Goal: Task Accomplishment & Management: Use online tool/utility

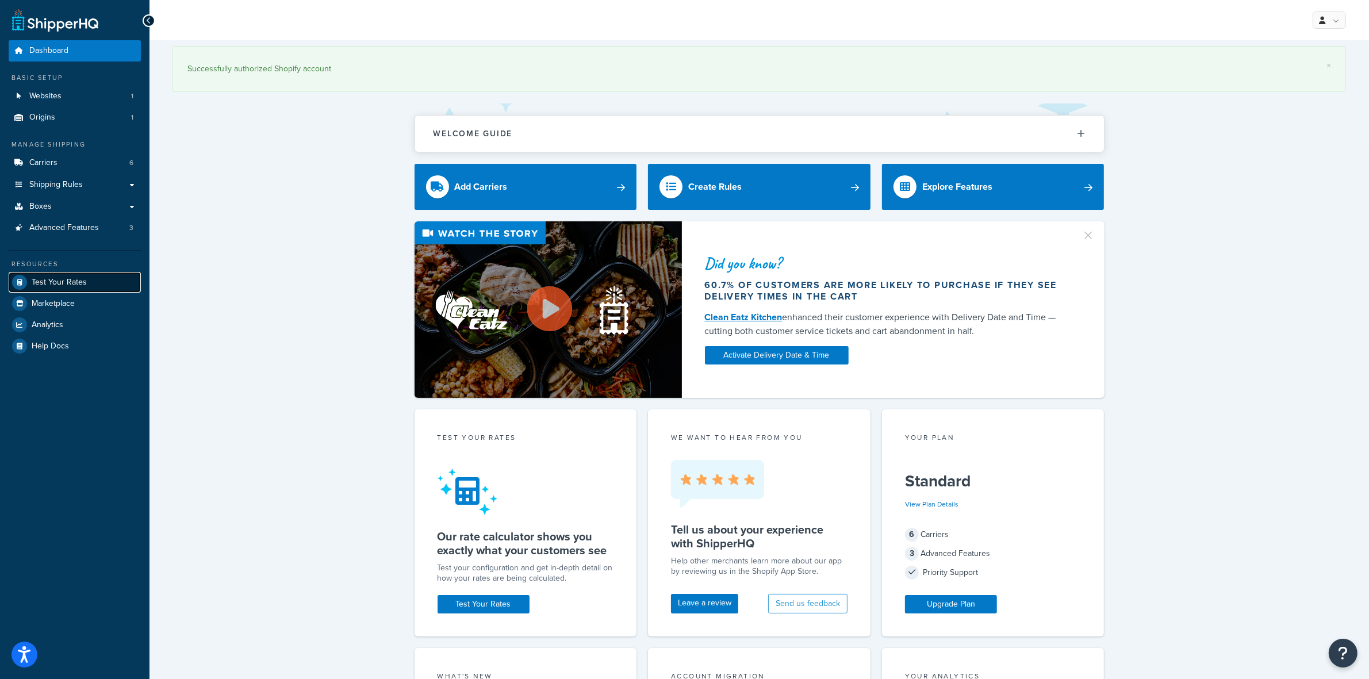
click at [52, 232] on span "Test Your Rates" at bounding box center [59, 283] width 55 height 10
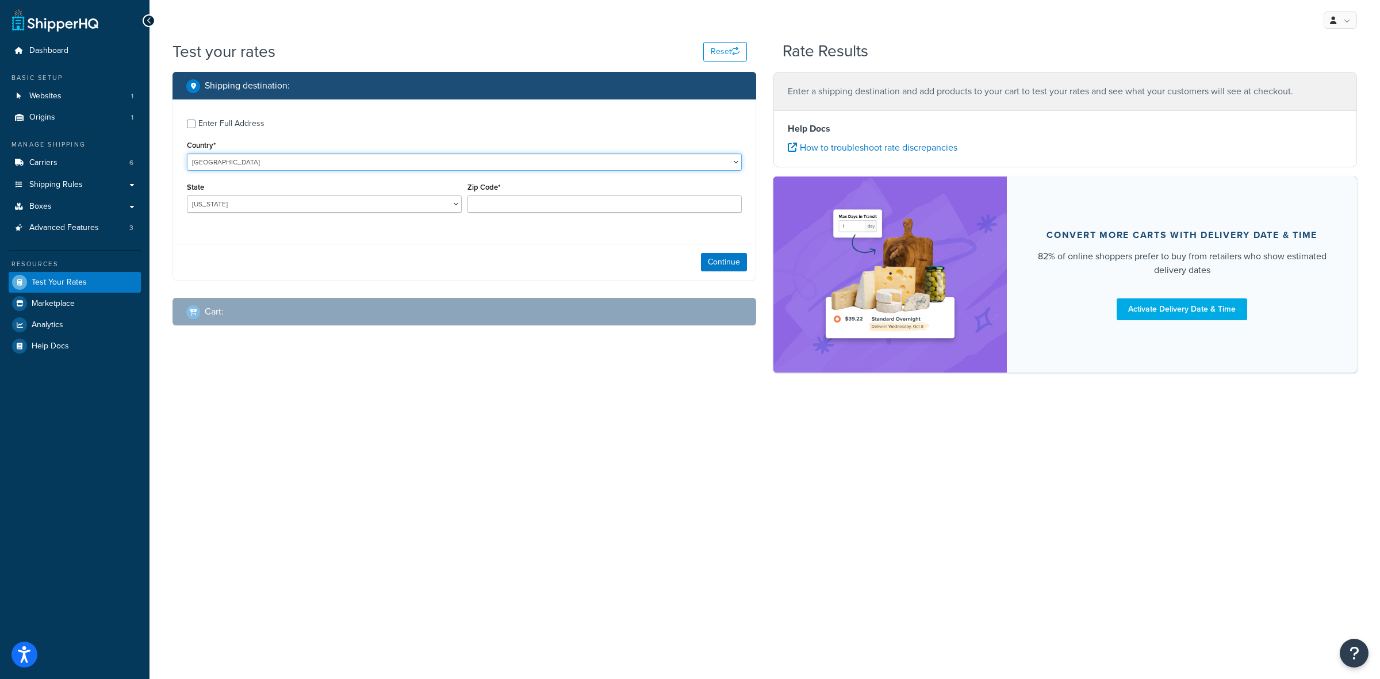
click at [272, 162] on select "[GEOGRAPHIC_DATA] [GEOGRAPHIC_DATA] [GEOGRAPHIC_DATA] [GEOGRAPHIC_DATA] [GEOGRA…" at bounding box center [464, 162] width 555 height 17
click at [187, 154] on select "[GEOGRAPHIC_DATA] [GEOGRAPHIC_DATA] [GEOGRAPHIC_DATA] [GEOGRAPHIC_DATA] [GEOGRA…" at bounding box center [464, 162] width 555 height 17
click at [267, 200] on select "[US_STATE] [US_STATE] [US_STATE] [US_STATE] [US_STATE] Armed Forces Americas Ar…" at bounding box center [324, 204] width 275 height 17
select select "GA"
click at [187, 196] on select "[US_STATE] [US_STATE] [US_STATE] [US_STATE] [US_STATE] Armed Forces Americas Ar…" at bounding box center [324, 204] width 275 height 17
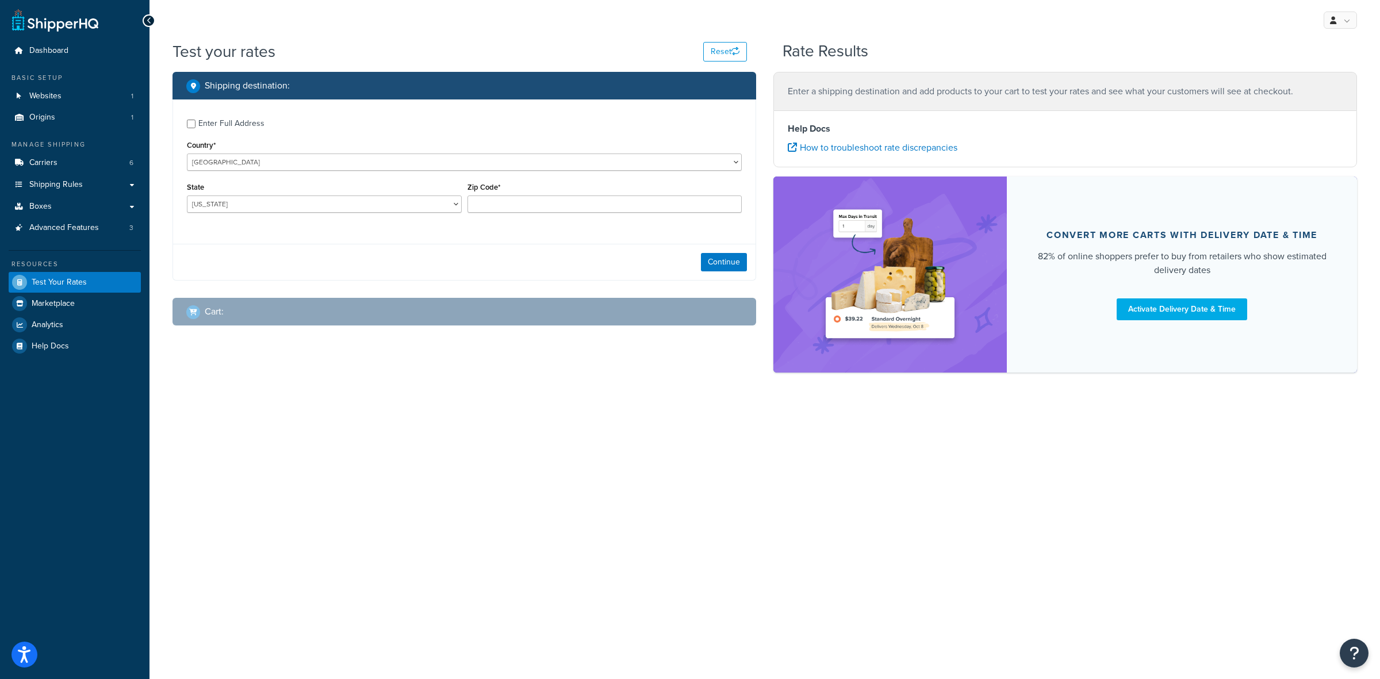
click at [242, 124] on div "Enter Full Address" at bounding box center [231, 124] width 66 height 16
click at [196, 124] on input "Enter Full Address" at bounding box center [191, 124] width 9 height 9
checkbox input "true"
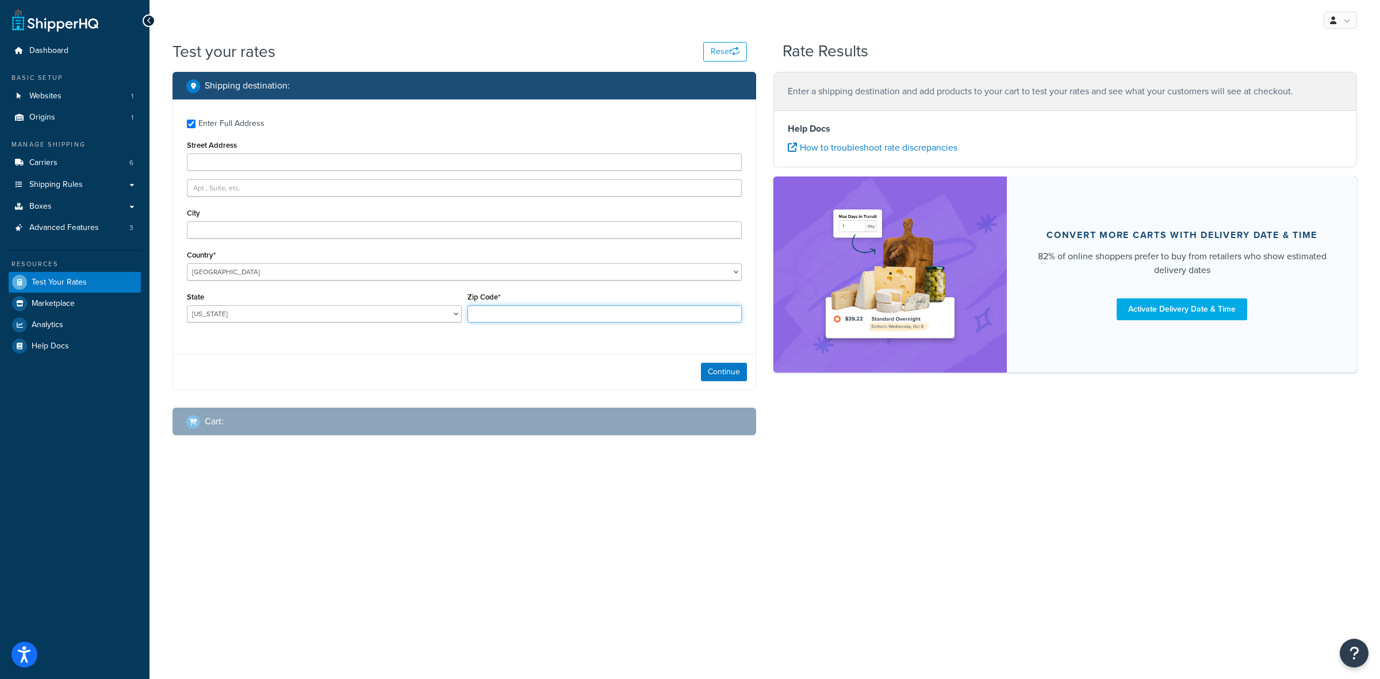
paste input "31605"
type input "31605"
click at [227, 225] on input "City" at bounding box center [464, 229] width 555 height 17
paste input "Valdosta"
type input "Valdosta"
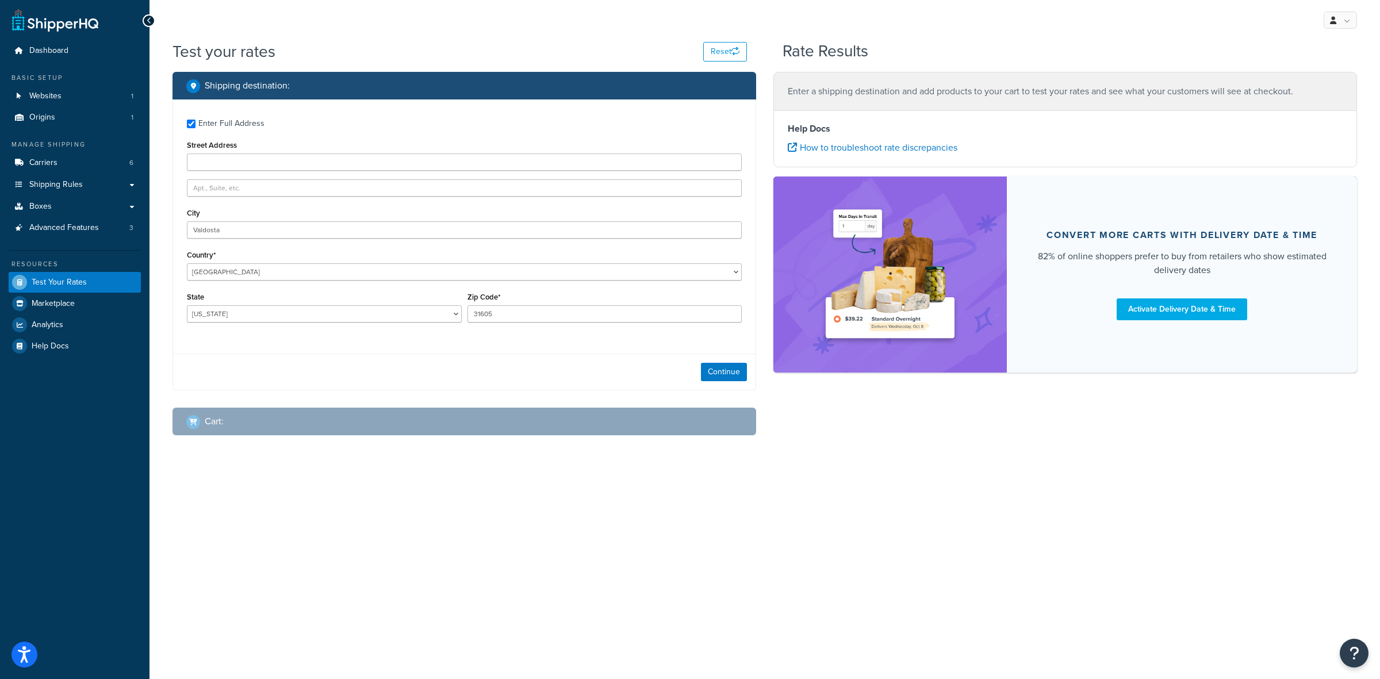
click at [300, 232] on div "Enter Full Address Street Address City [GEOGRAPHIC_DATA] Country* [GEOGRAPHIC_D…" at bounding box center [464, 222] width 583 height 246
paste input "[STREET_ADDRESS]"
type input "[STREET_ADDRESS]"
click at [533, 232] on button "Continue" at bounding box center [724, 372] width 46 height 18
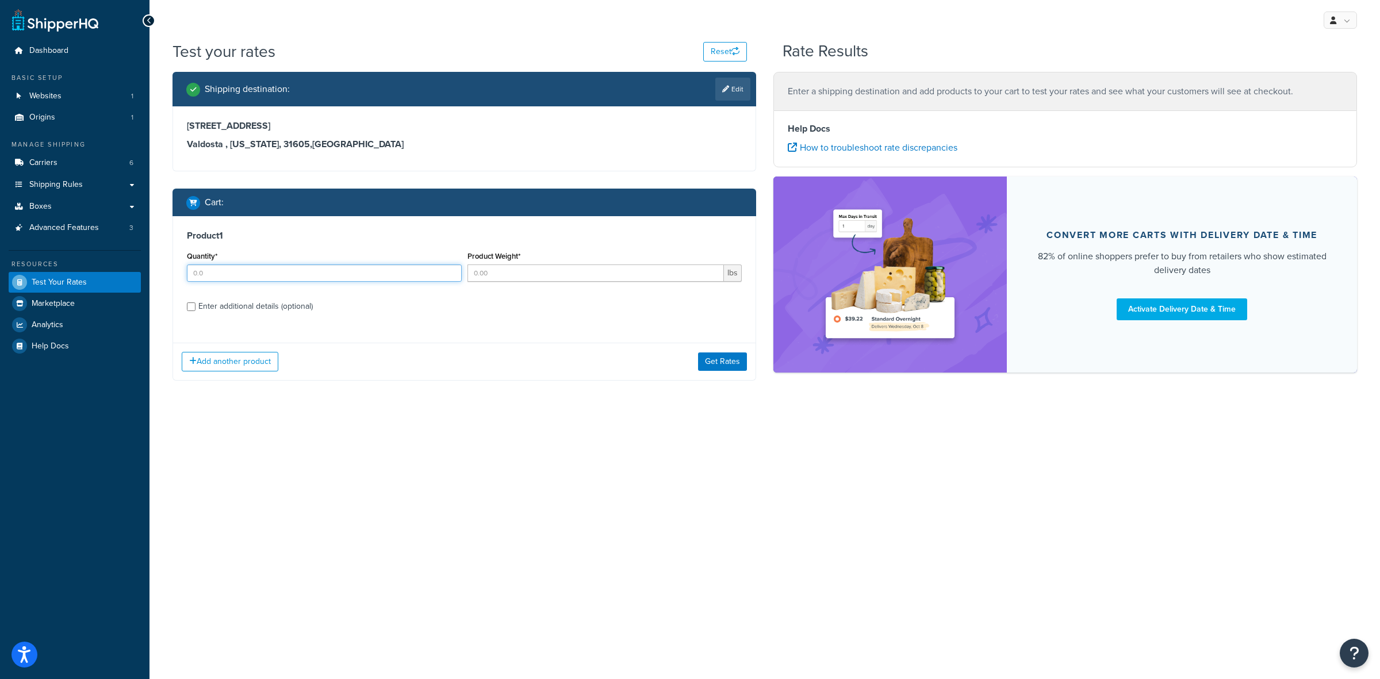
click at [210, 232] on input "Quantity*" at bounding box center [324, 273] width 275 height 17
type input "18"
type input "1.75"
click at [188, 232] on input "Enter additional details (optional)" at bounding box center [191, 306] width 9 height 9
checkbox input "true"
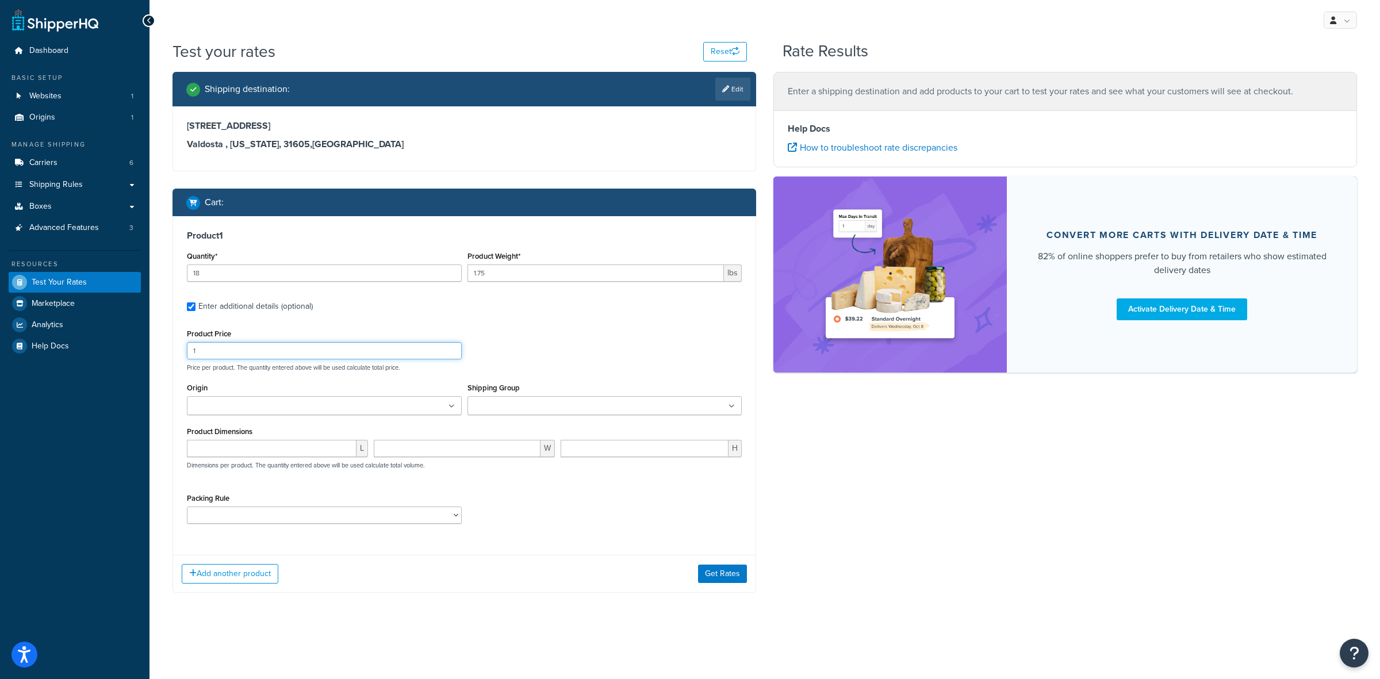
click at [223, 232] on input "1" at bounding box center [324, 350] width 275 height 17
type input "21"
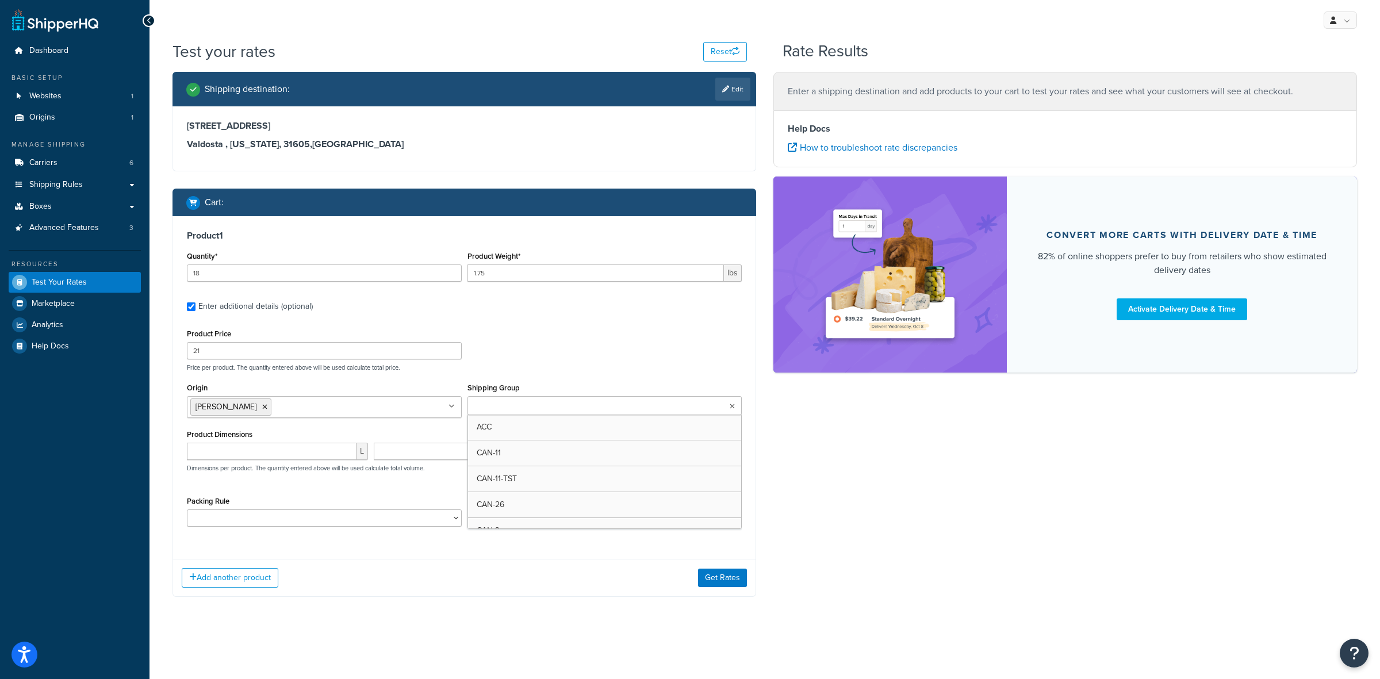
click at [533, 232] on ul at bounding box center [605, 405] width 275 height 19
click at [315, 232] on input "number" at bounding box center [272, 451] width 170 height 17
click at [243, 232] on select "ACC-CCK ACC-LIN-CER/HANG ACC-NAIL BRUSH CAN-11 CAN-11-TST CAN-26 CAN-3 DIF-KIT …" at bounding box center [324, 518] width 275 height 17
select select "77343"
click at [187, 232] on select "ACC-CCK ACC-LIN-CER/HANG ACC-NAIL BRUSH CAN-11 CAN-11-TST CAN-26 CAN-3 DIF-KIT …" at bounding box center [324, 518] width 275 height 17
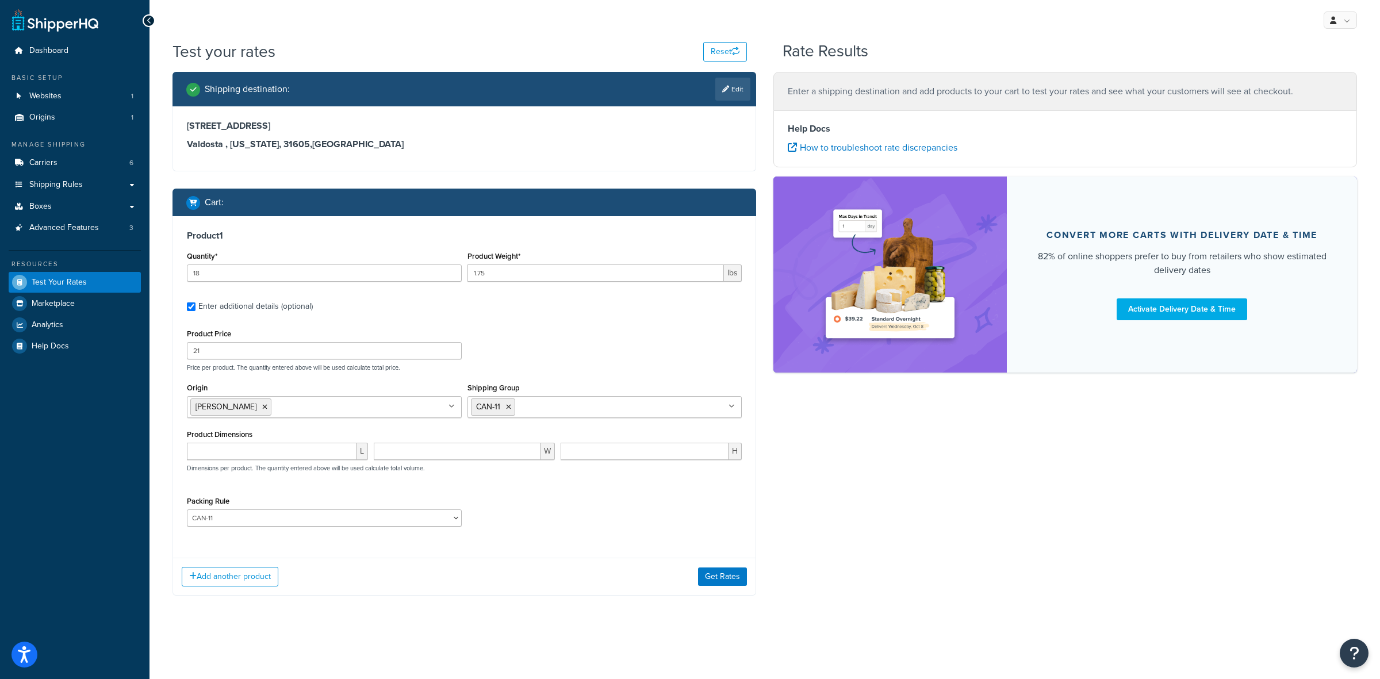
click at [533, 232] on div "Packing Rule ACC-CCK ACC-LIN-CER/HANG ACC-NAIL BRUSH CAN-11 CAN-11-TST CAN-26 C…" at bounding box center [464, 514] width 561 height 42
click at [228, 232] on button "Add another product" at bounding box center [230, 577] width 97 height 20
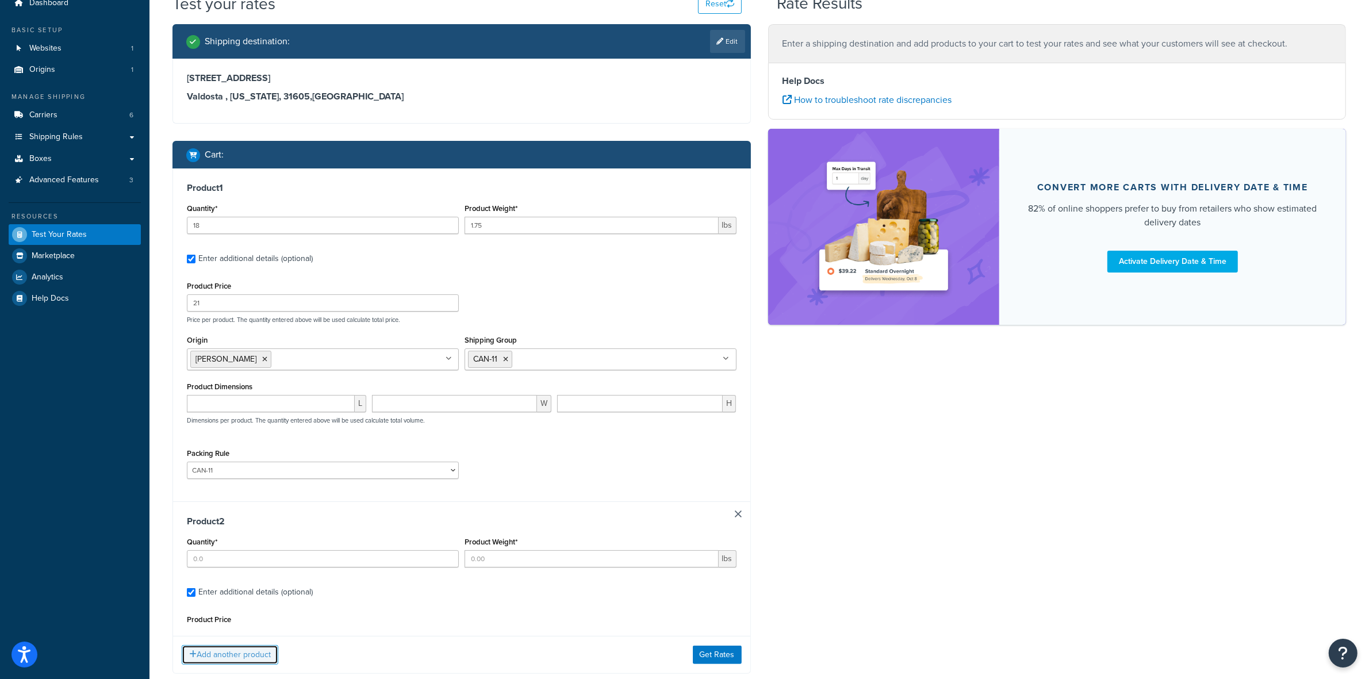
scroll to position [86, 0]
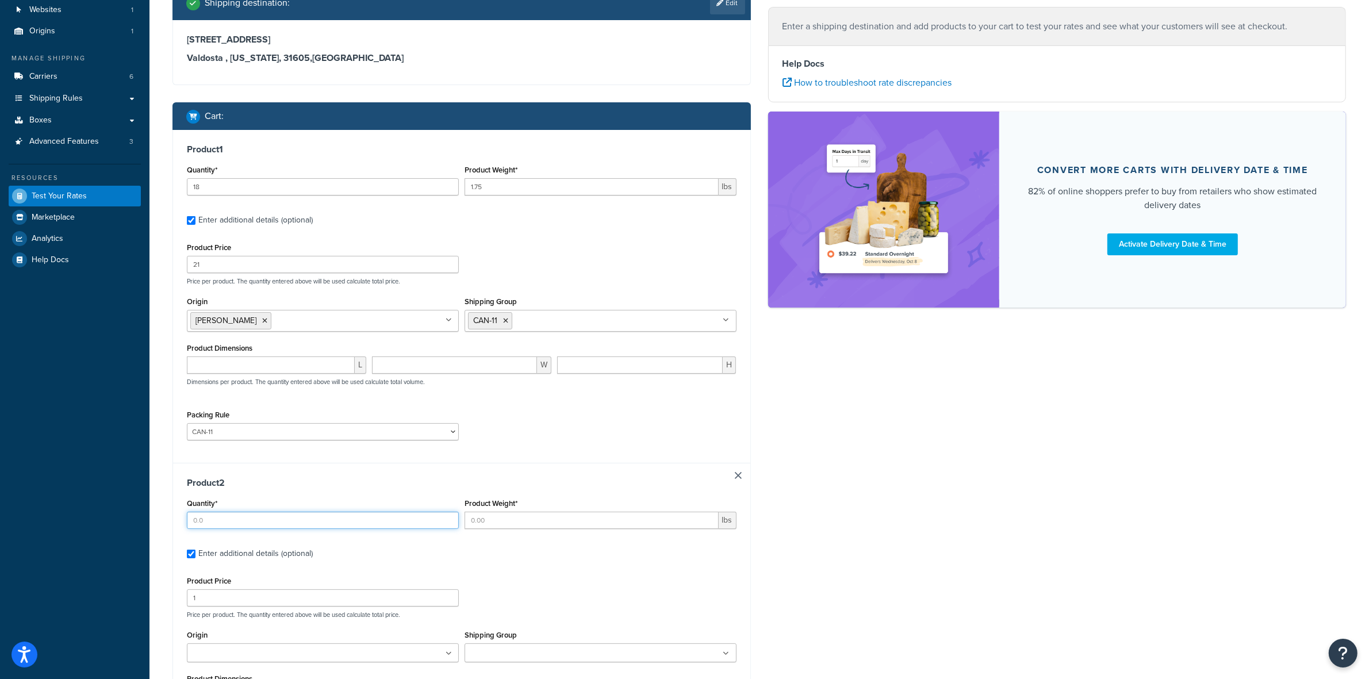
click at [216, 232] on input "Quantity*" at bounding box center [323, 520] width 272 height 17
type input "3"
type input "1.5"
click at [248, 232] on input "1" at bounding box center [323, 597] width 272 height 17
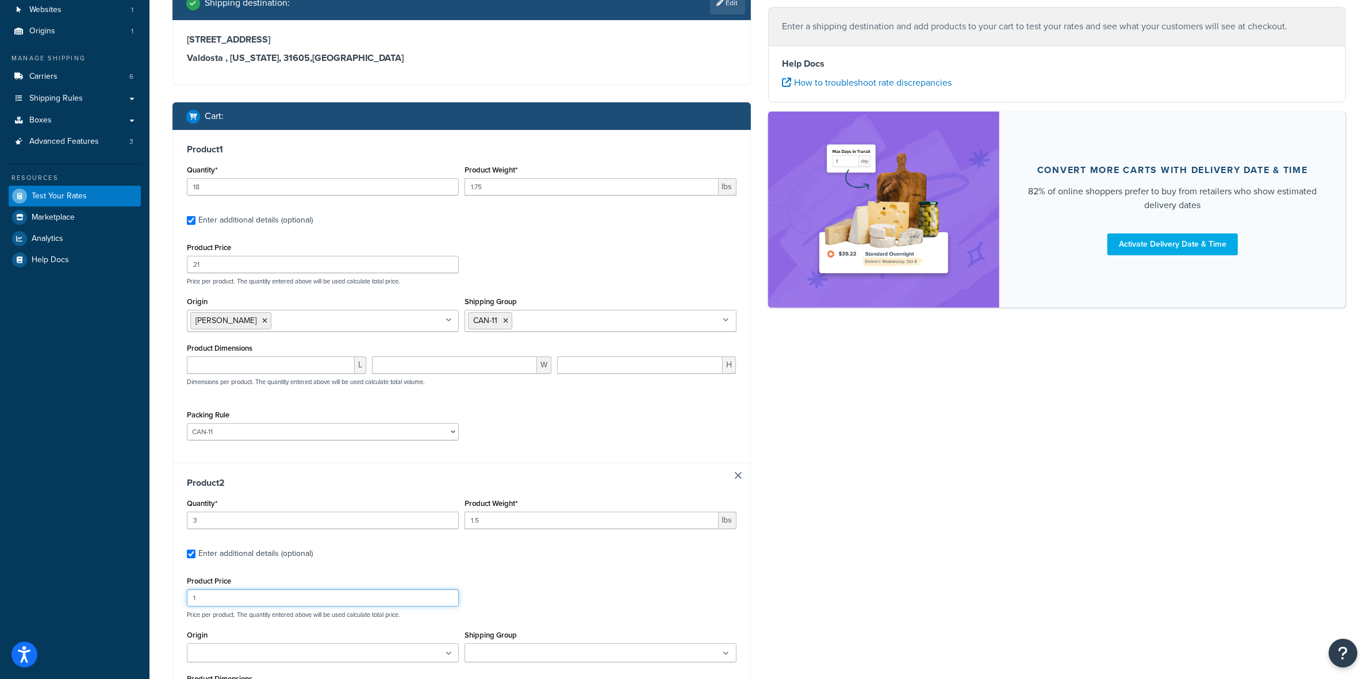
click at [248, 232] on input "1" at bounding box center [323, 597] width 272 height 17
type input "14.70"
click at [236, 232] on ul at bounding box center [323, 653] width 272 height 19
click at [533, 232] on ul at bounding box center [601, 653] width 272 height 19
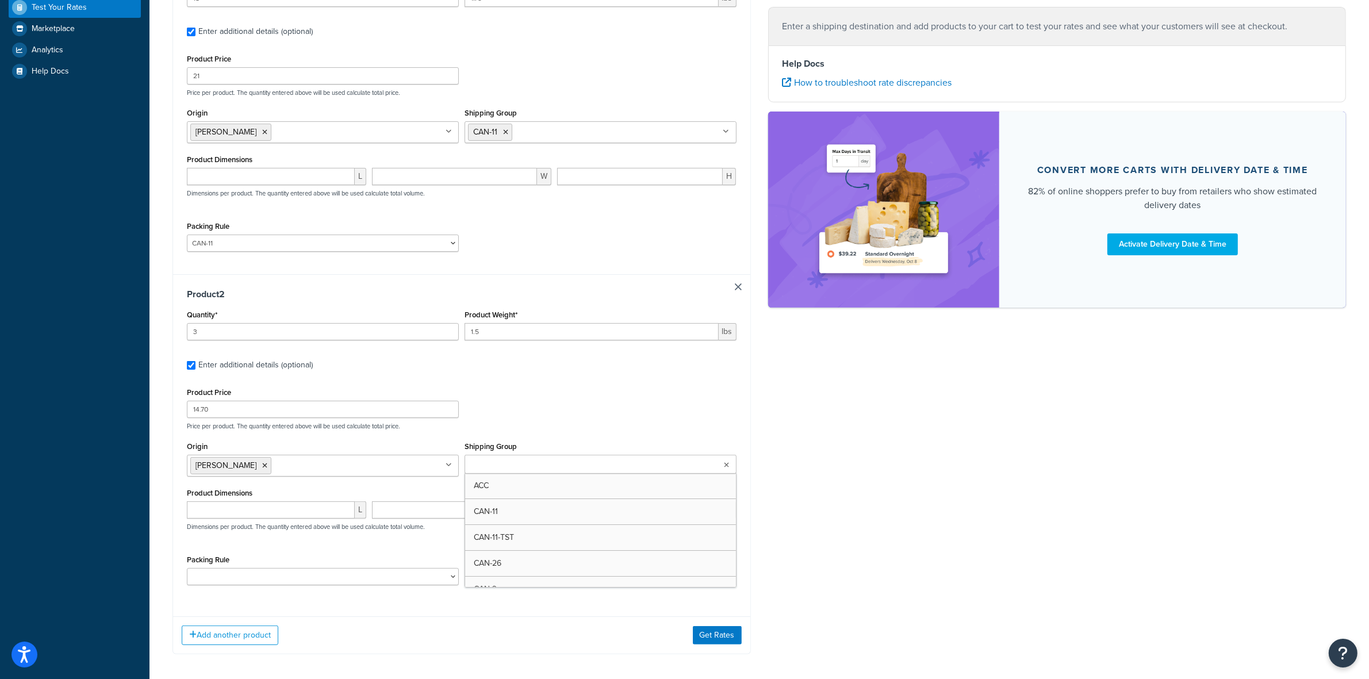
scroll to position [328, 0]
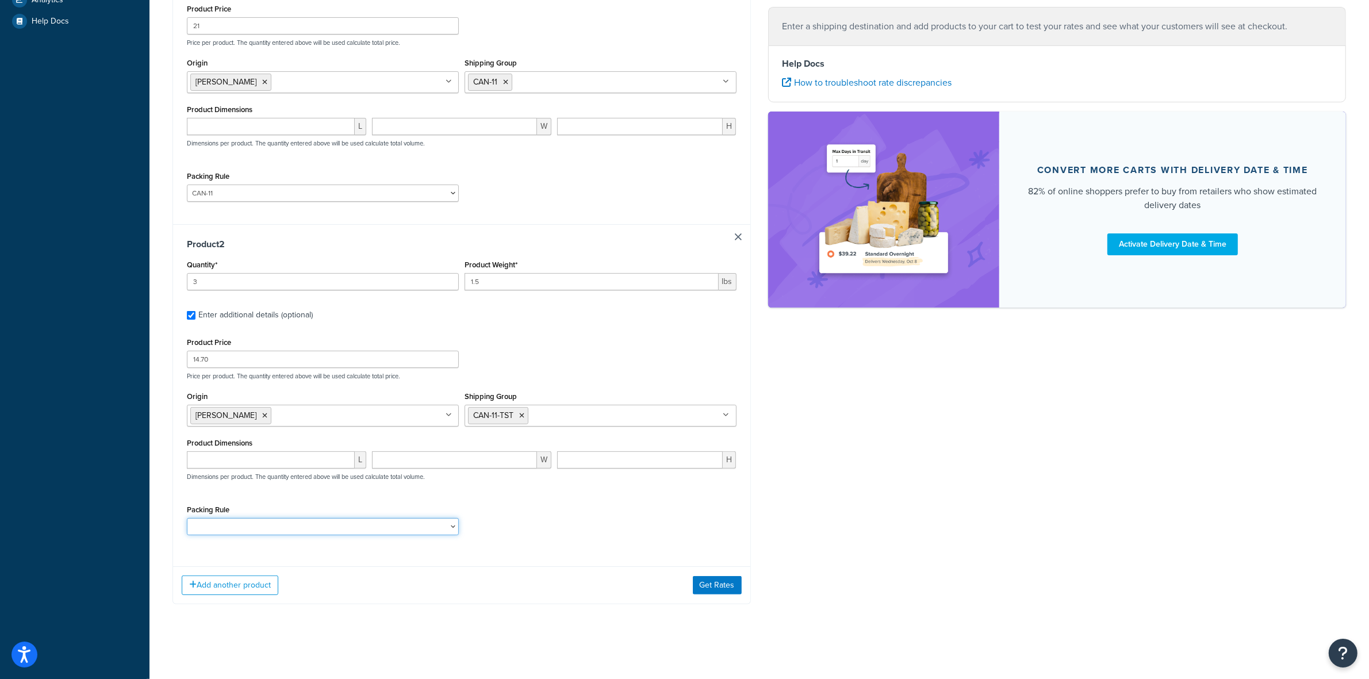
click at [314, 232] on select "ACC-CCK ACC-LIN-CER/HANG ACC-NAIL BRUSH CAN-11 CAN-11-TST CAN-26 CAN-3 DIF-KIT …" at bounding box center [323, 526] width 272 height 17
select select "81543"
click at [187, 232] on select "ACC-CCK ACC-LIN-CER/HANG ACC-NAIL BRUSH CAN-11 CAN-11-TST CAN-26 CAN-3 DIF-KIT …" at bounding box center [323, 526] width 272 height 17
click at [533, 232] on div "Packing Rule ACC-CCK ACC-LIN-CER/HANG ACC-NAIL BRUSH CAN-11 CAN-11-TST CAN-26 C…" at bounding box center [462, 523] width 556 height 42
click at [245, 232] on button "Add another product" at bounding box center [230, 586] width 97 height 20
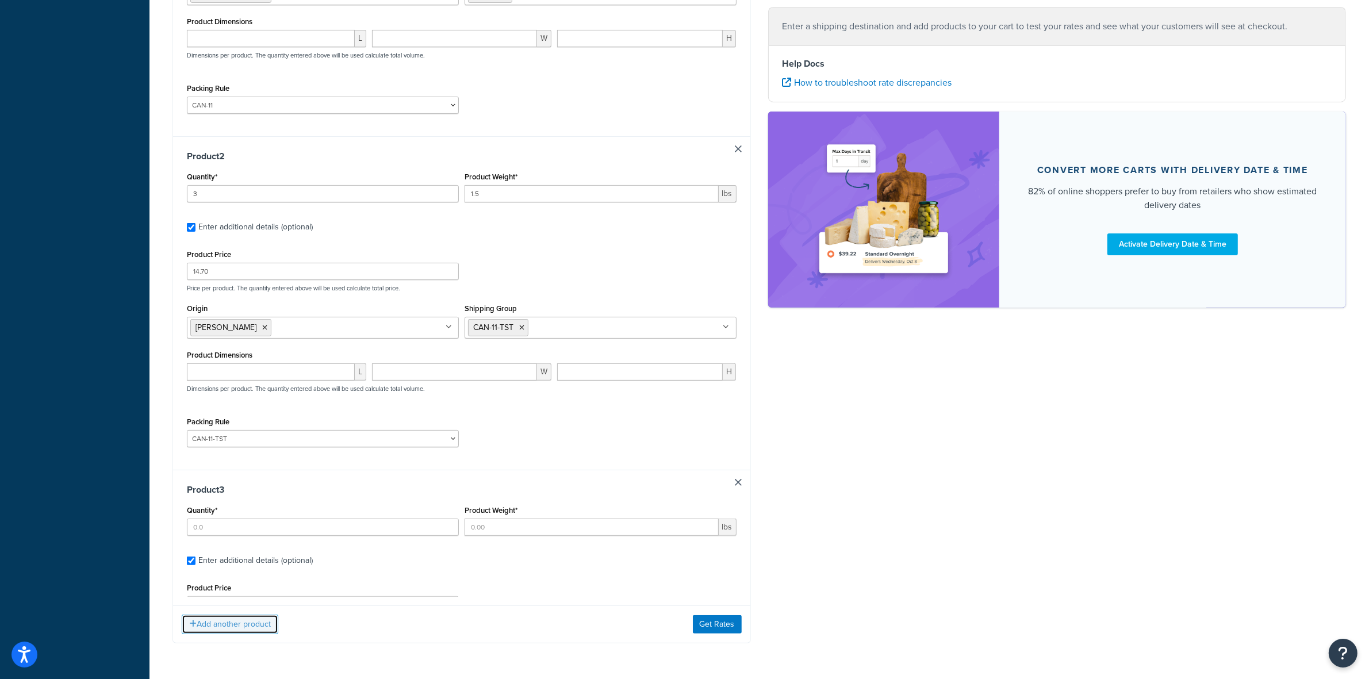
scroll to position [420, 0]
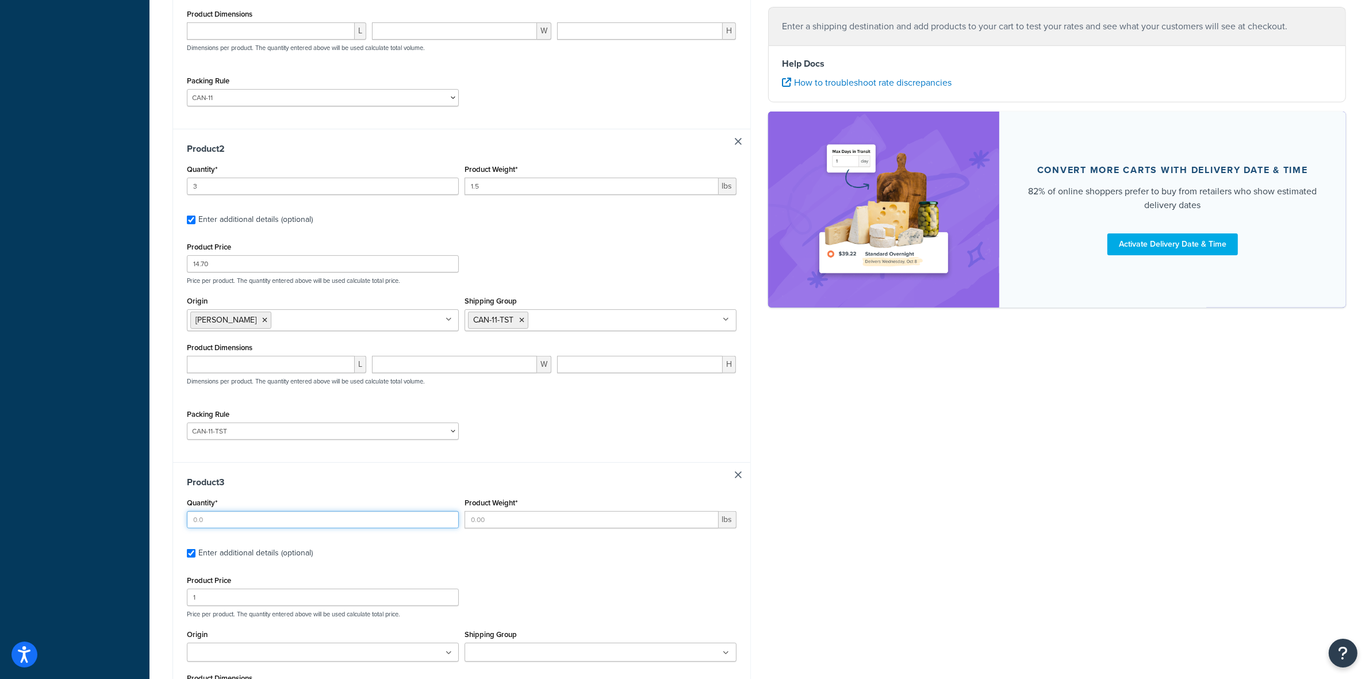
click at [209, 232] on input "Quantity*" at bounding box center [323, 519] width 272 height 17
type input "3"
type input "1"
type input "30"
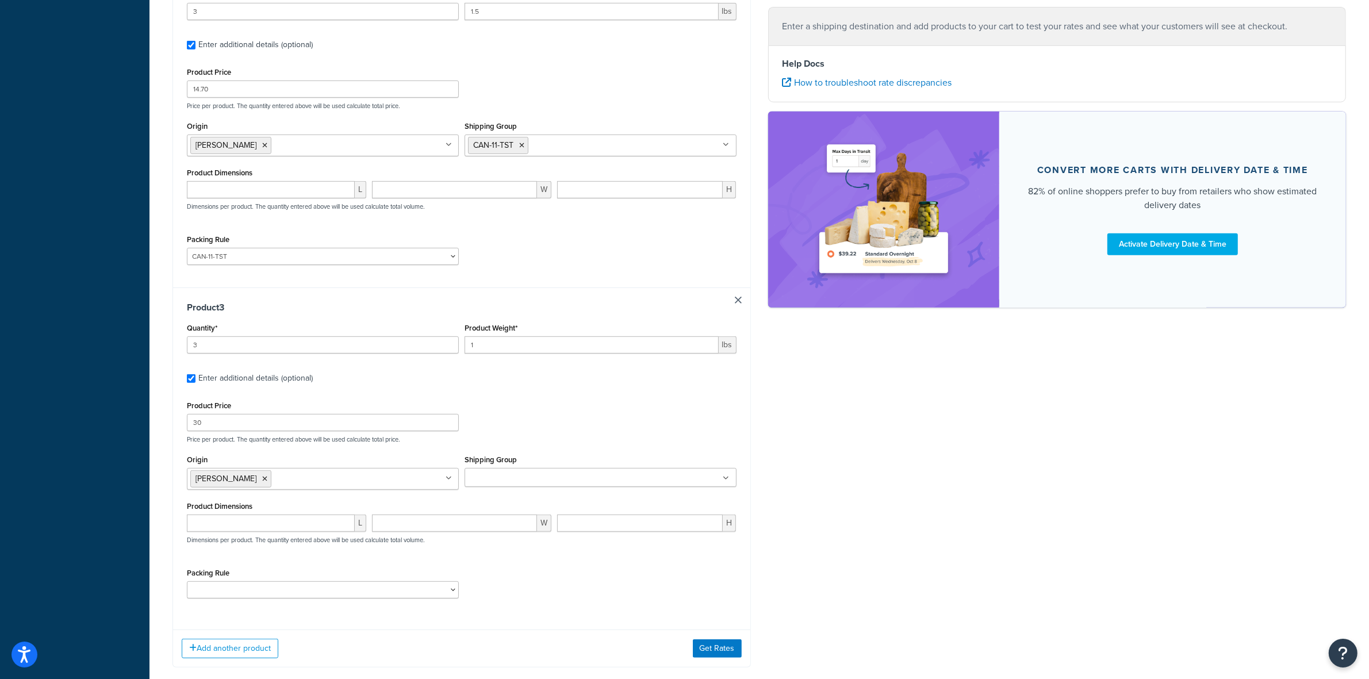
scroll to position [636, 0]
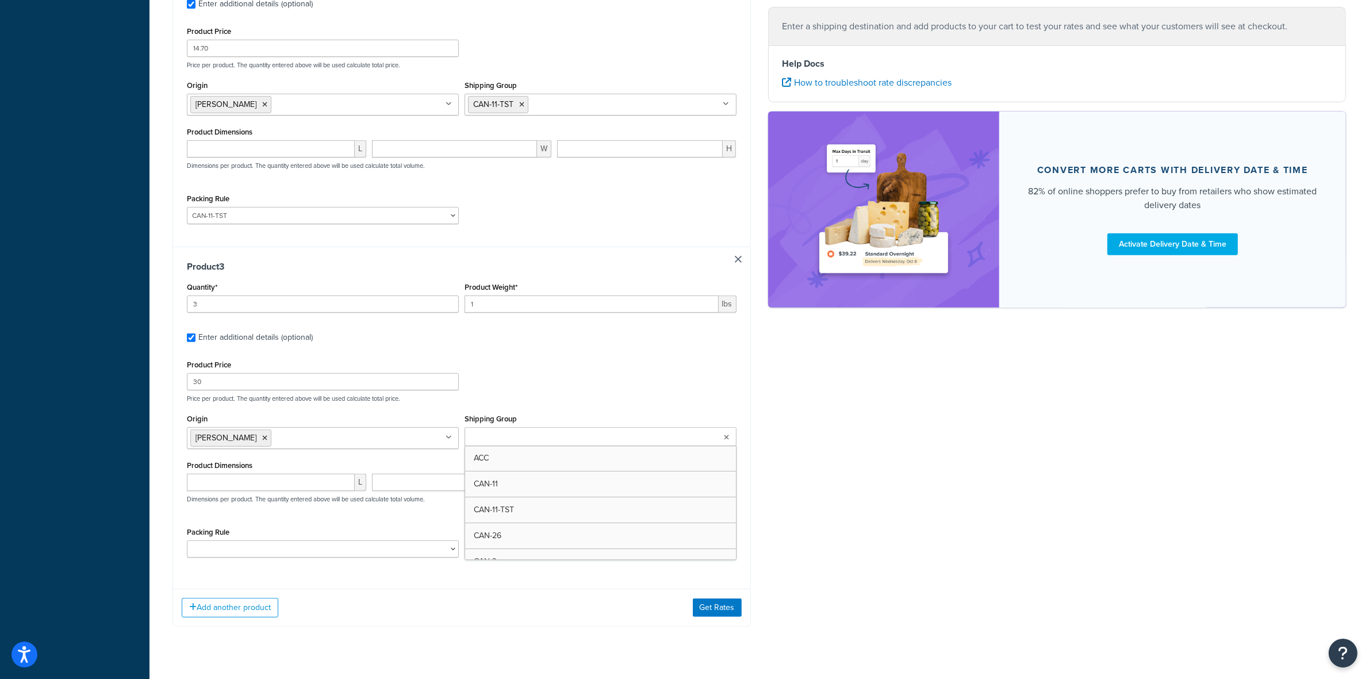
click at [502, 232] on ul at bounding box center [601, 436] width 272 height 19
click at [348, 232] on select "ACC-CCK ACC-LIN-CER/HANG ACC-NAIL BRUSH CAN-11 CAN-11-TST CAN-26 CAN-3 DIF-KIT …" at bounding box center [323, 549] width 272 height 17
select select "81543"
click at [187, 232] on select "ACC-CCK ACC-LIN-CER/HANG ACC-NAIL BRUSH CAN-11 CAN-11-TST CAN-26 CAN-3 DIF-KIT …" at bounding box center [323, 549] width 272 height 17
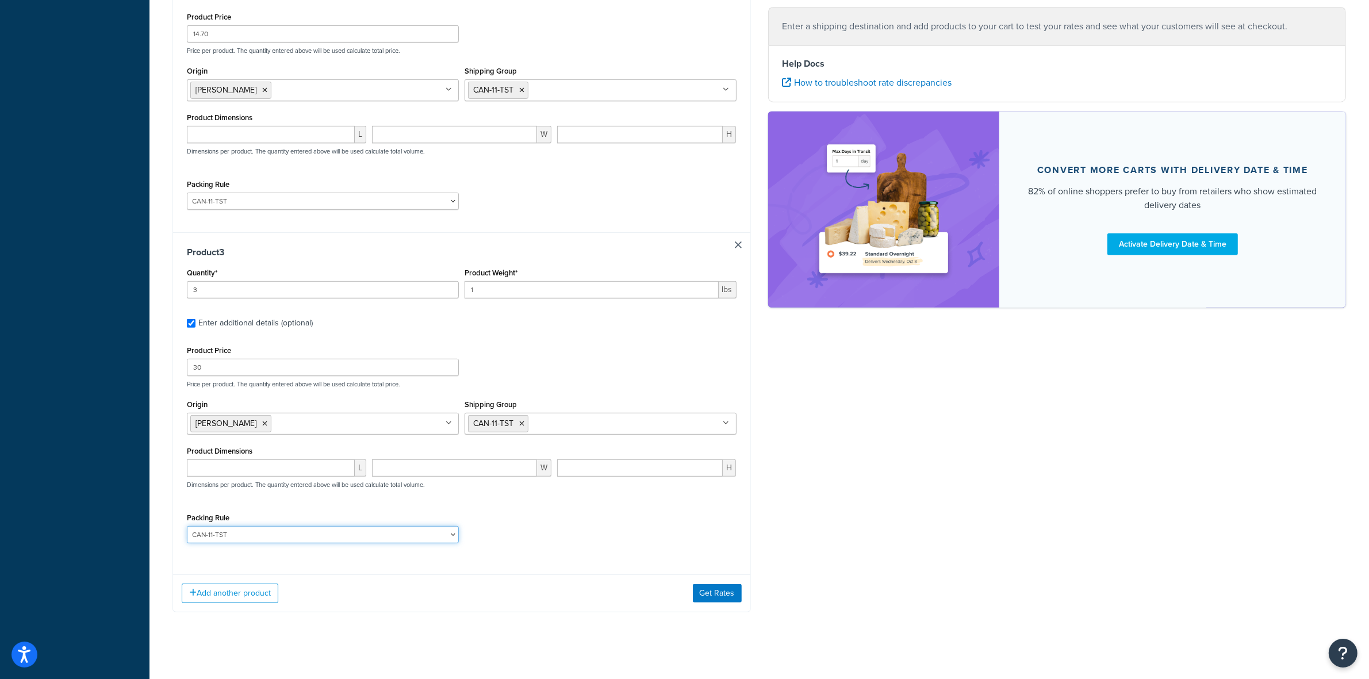
scroll to position [662, 0]
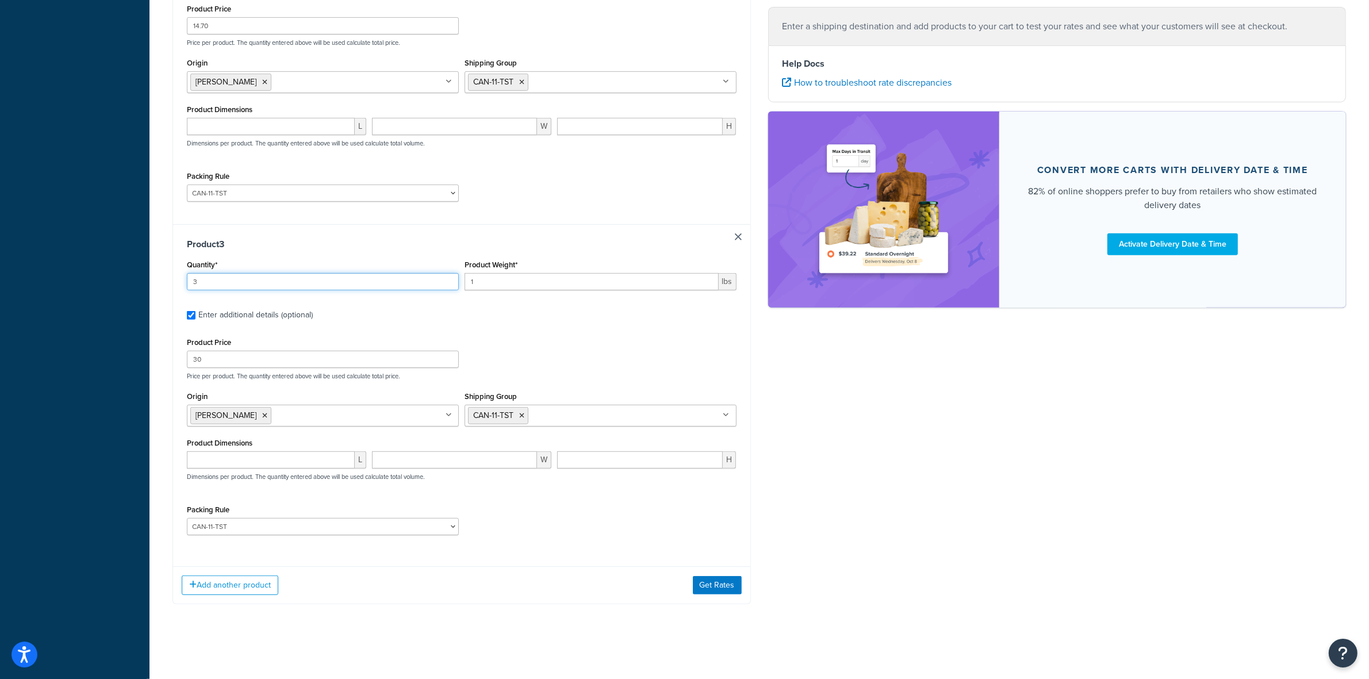
click at [219, 232] on input "3" at bounding box center [323, 281] width 272 height 17
type input "2"
click at [245, 232] on input "30" at bounding box center [323, 359] width 272 height 17
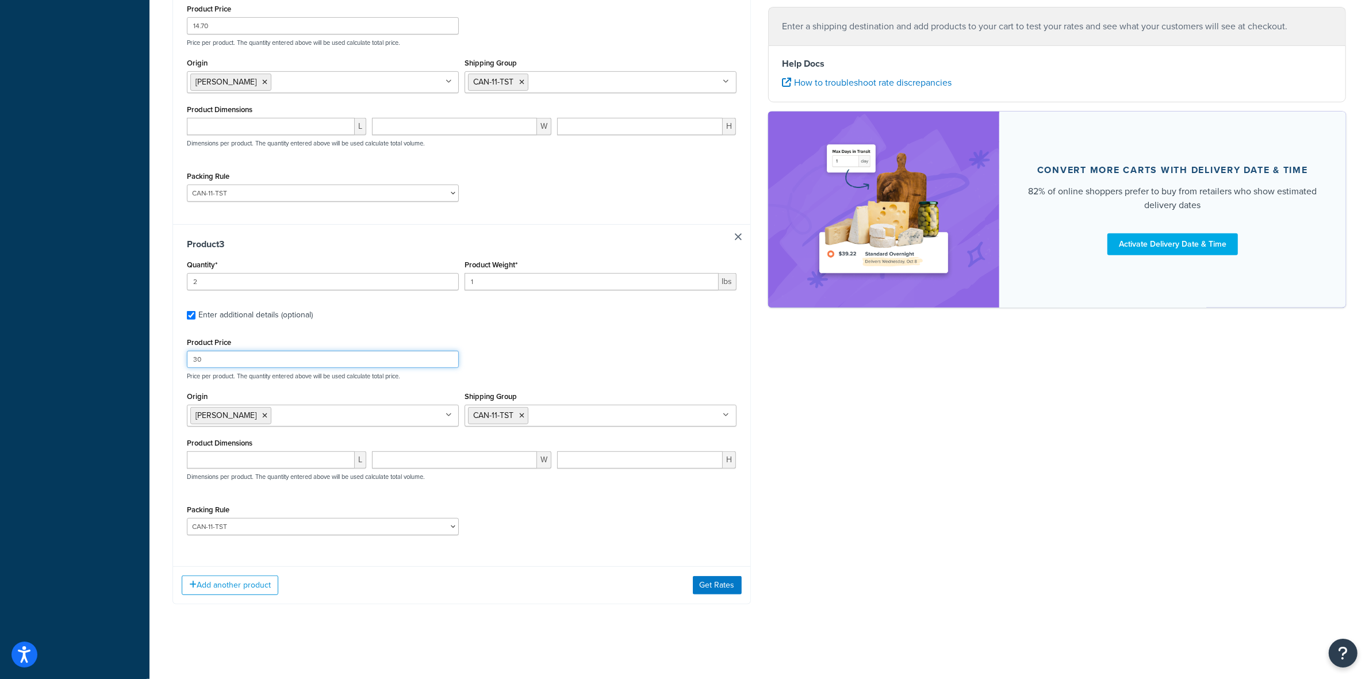
click at [245, 232] on input "30" at bounding box center [323, 359] width 272 height 17
type input "12"
click at [212, 232] on button "Add another product" at bounding box center [230, 586] width 97 height 20
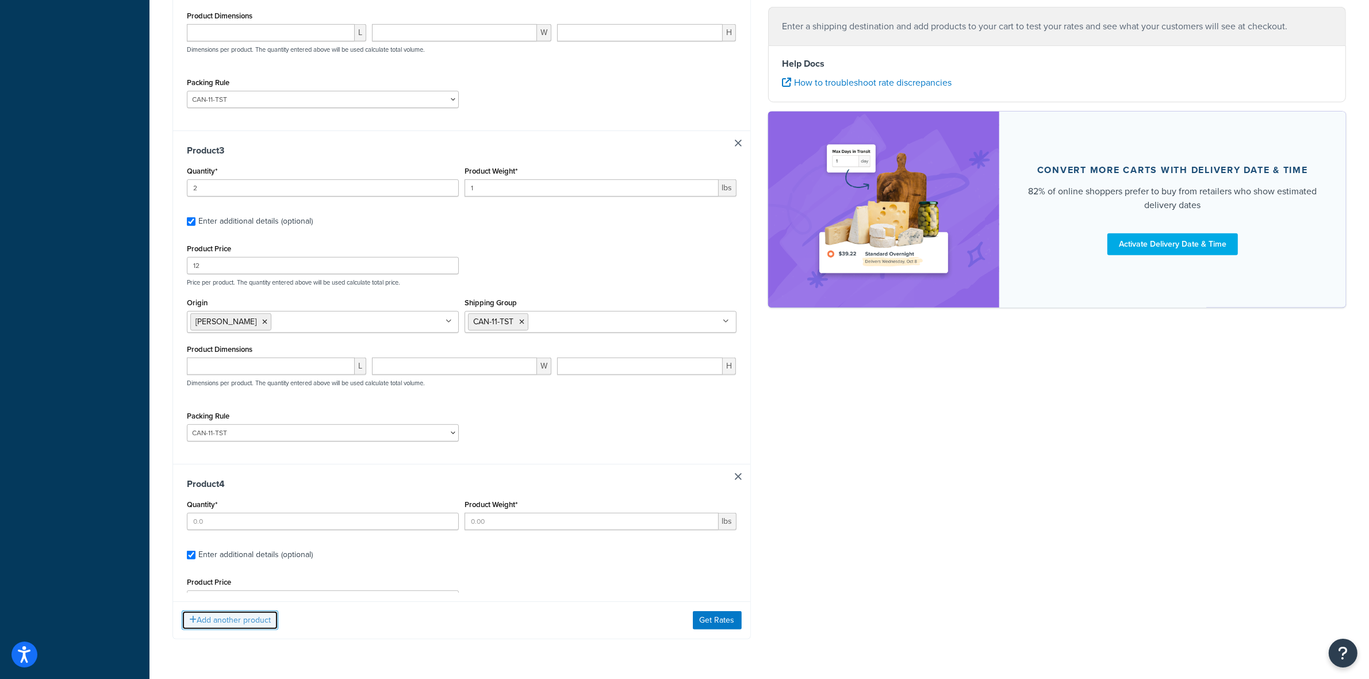
scroll to position [755, 0]
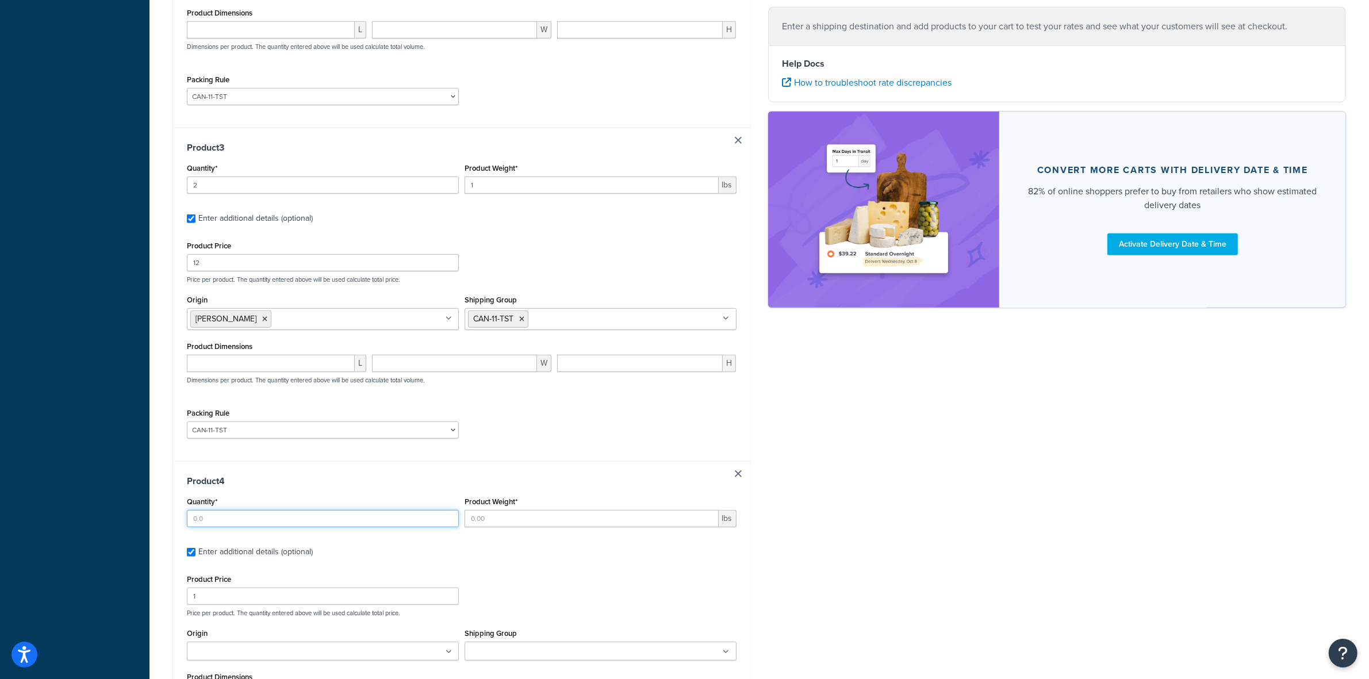
click at [231, 232] on input "Quantity*" at bounding box center [323, 518] width 272 height 17
type input "1"
type input "30"
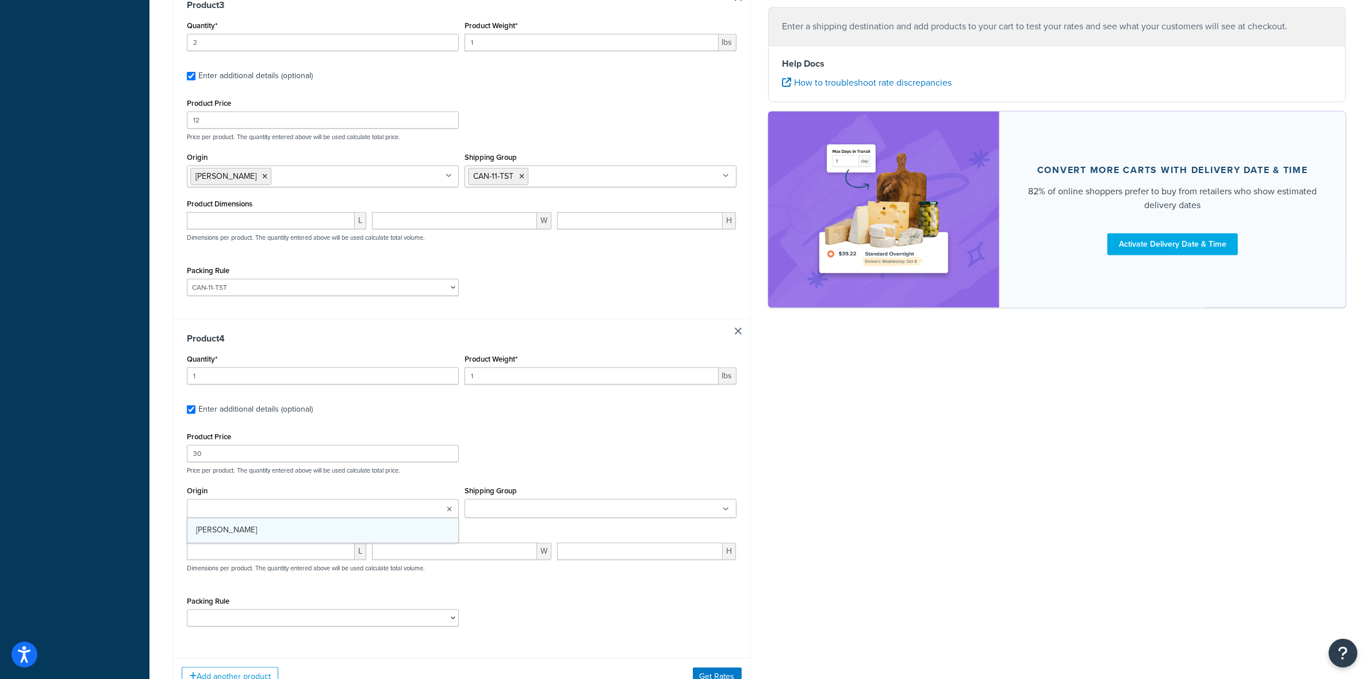
scroll to position [899, 0]
click at [533, 232] on input "Shipping Group" at bounding box center [519, 508] width 102 height 13
click at [304, 232] on select "ACC-CCK ACC-LIN-CER/HANG ACC-NAIL BRUSH CAN-11 CAN-11-TST CAN-26 CAN-3 DIF-KIT …" at bounding box center [323, 619] width 272 height 17
select select "81543"
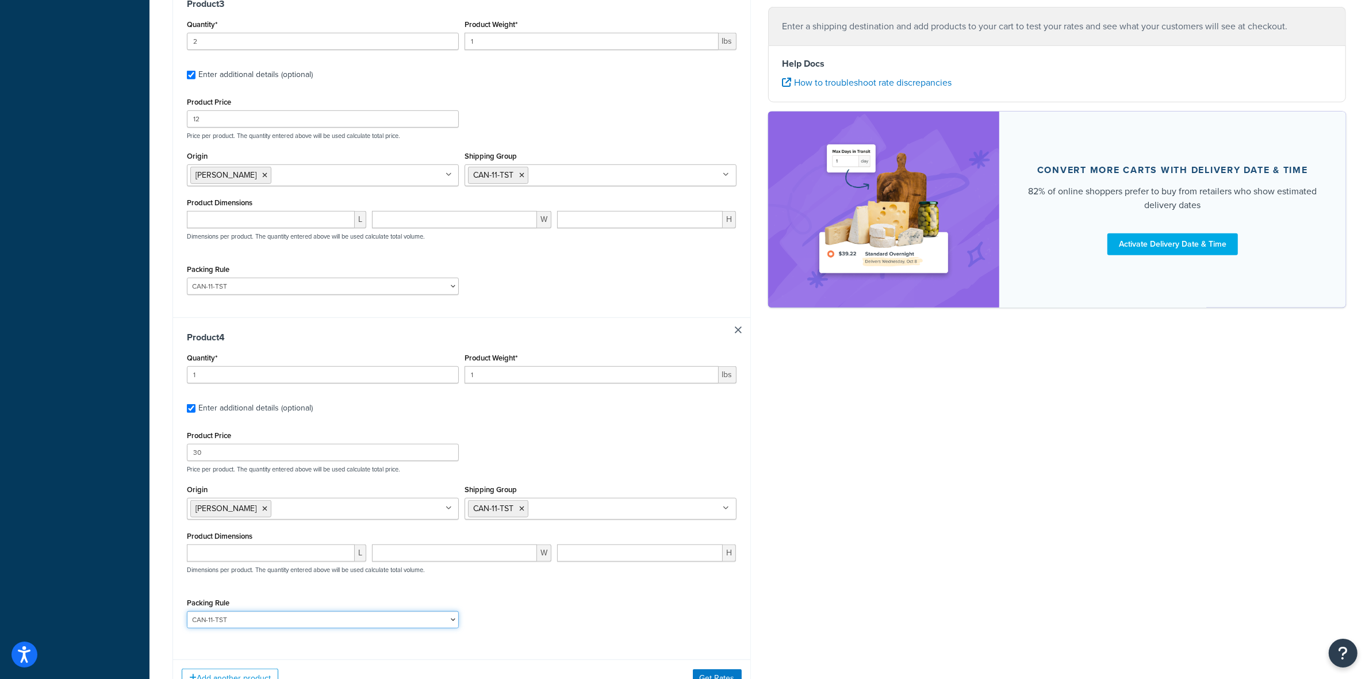
click at [187, 232] on select "ACC-CCK ACC-LIN-CER/HANG ACC-NAIL BRUSH CAN-11 CAN-11-TST CAN-26 CAN-3 DIF-KIT …" at bounding box center [323, 619] width 272 height 17
click at [533, 232] on div "Packing Rule ACC-CCK ACC-LIN-CER/HANG ACC-NAIL BRUSH CAN-11 CAN-11-TST CAN-26 C…" at bounding box center [462, 616] width 556 height 42
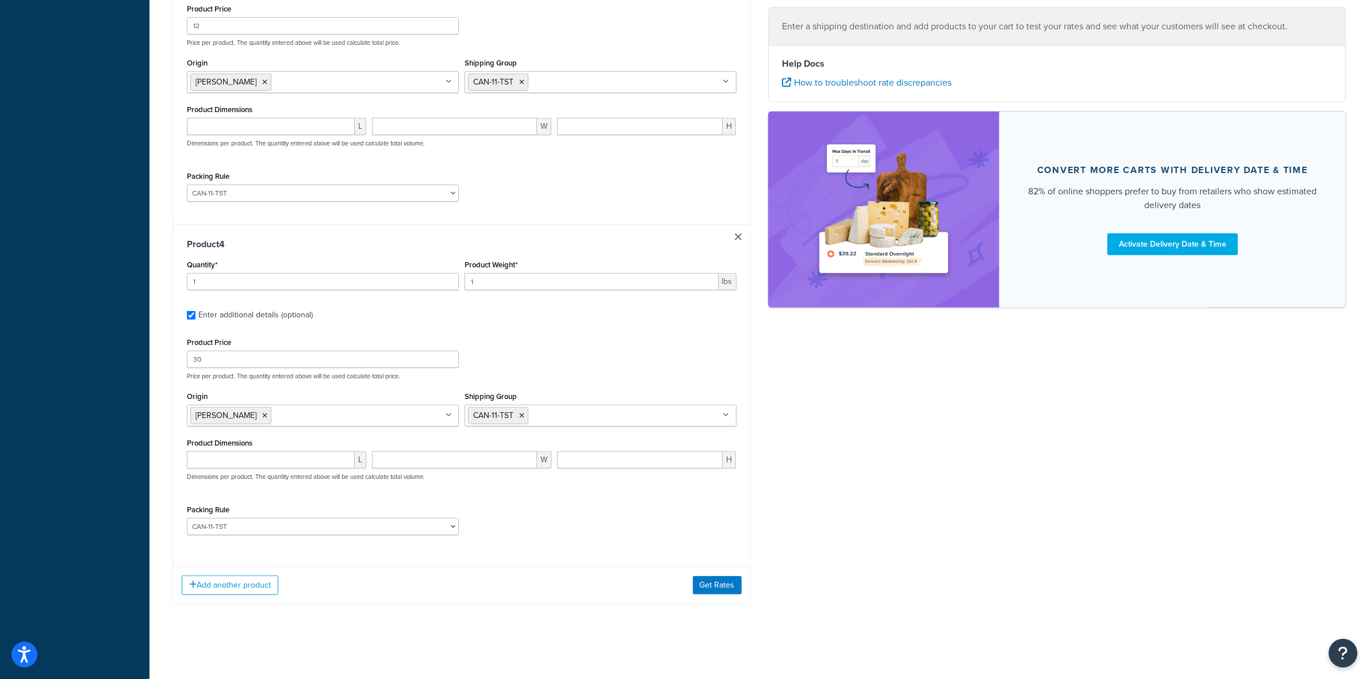
scroll to position [998, 0]
click at [250, 232] on button "Add another product" at bounding box center [230, 586] width 97 height 20
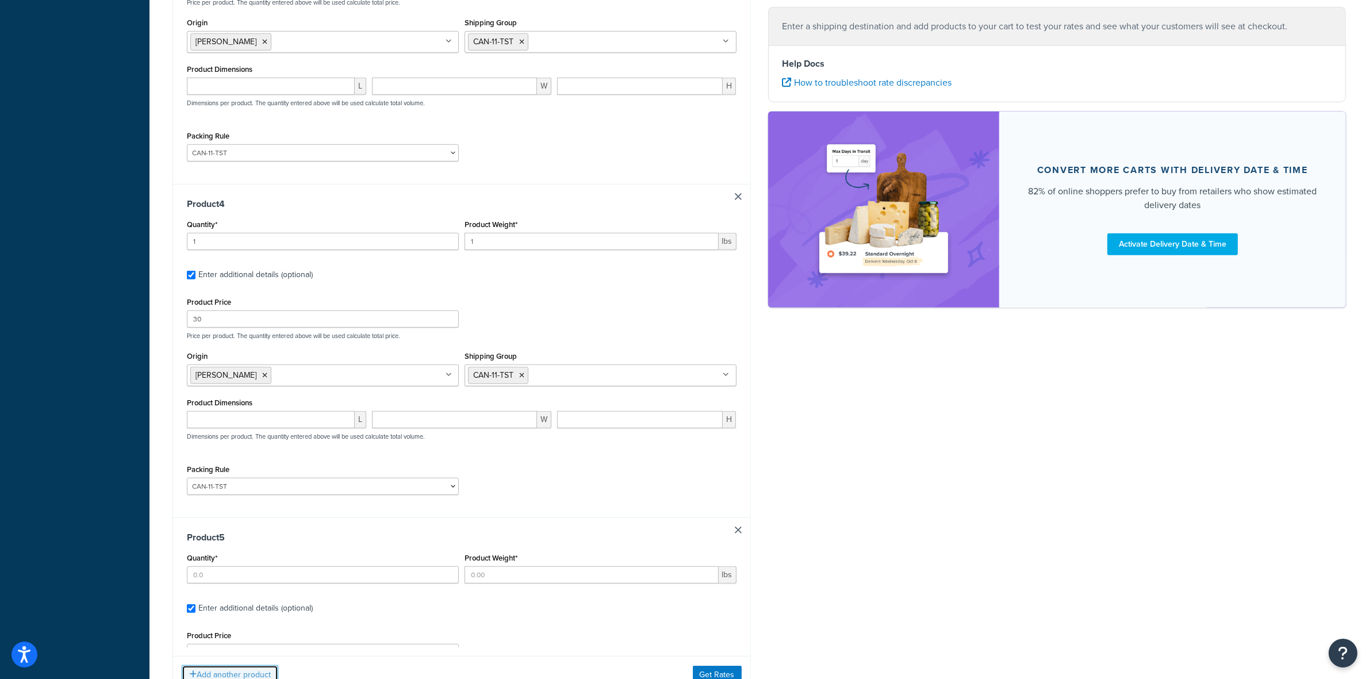
scroll to position [1045, 0]
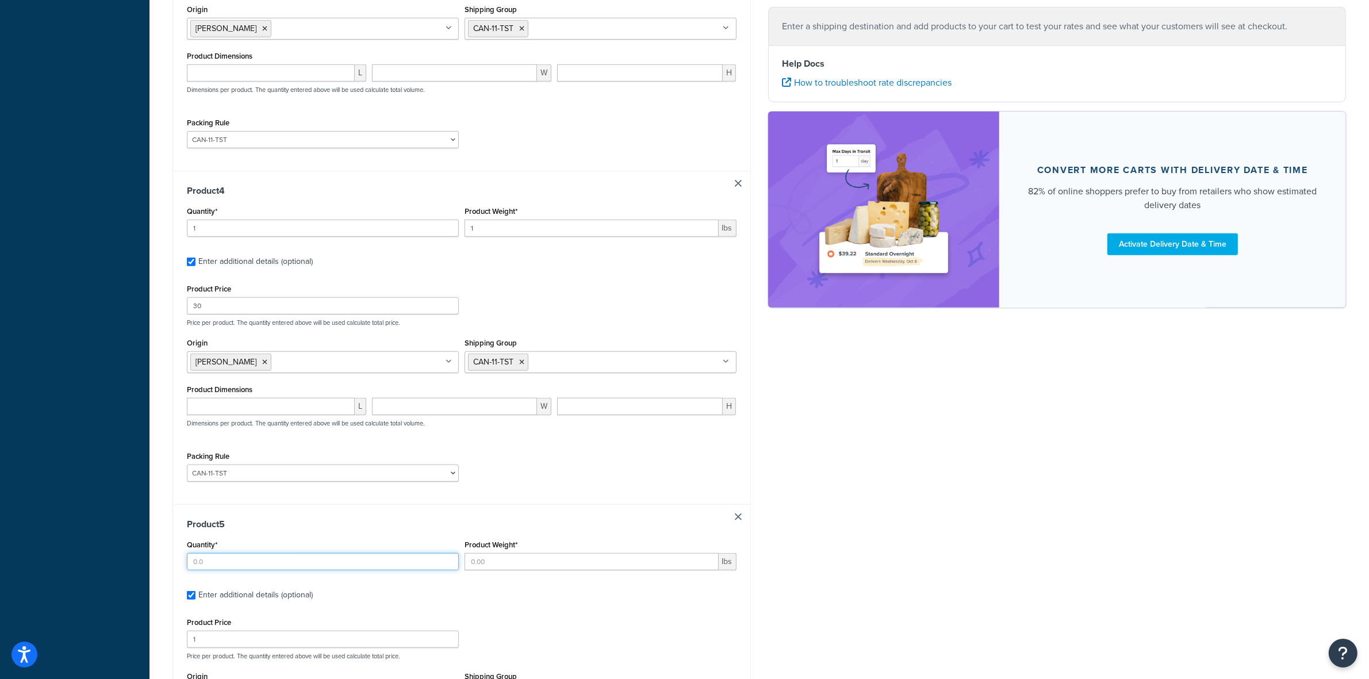
click at [259, 232] on input "Quantity*" at bounding box center [323, 561] width 272 height 17
click at [258, 232] on input "Quantity*" at bounding box center [323, 561] width 272 height 17
type input "24"
type input ".65"
click at [386, 232] on input "1" at bounding box center [323, 639] width 272 height 17
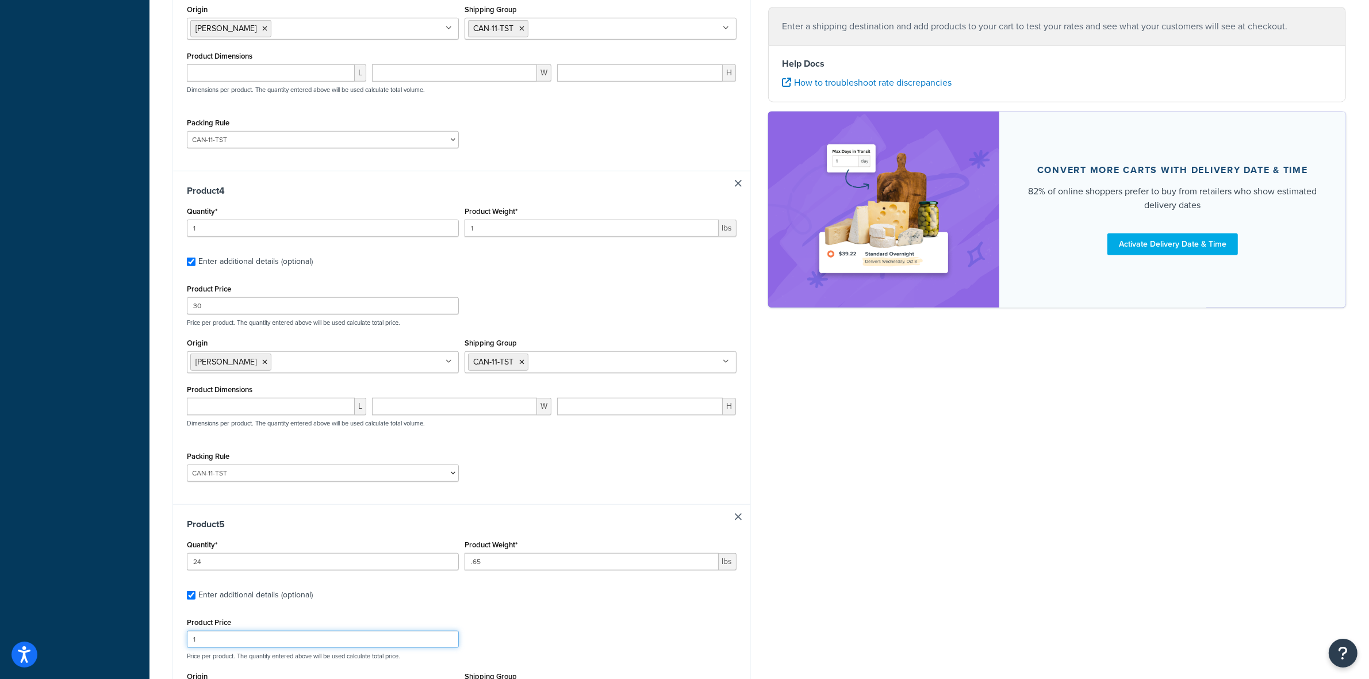
click at [386, 232] on input "1" at bounding box center [323, 639] width 272 height 17
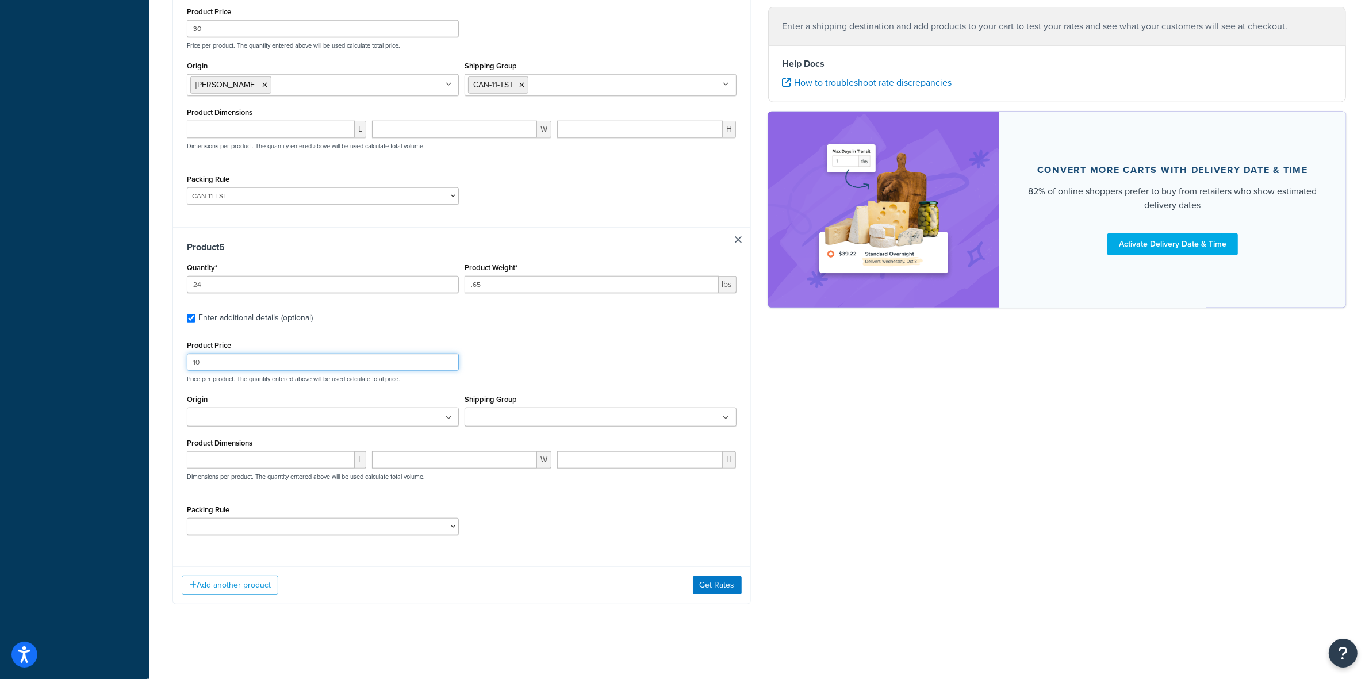
scroll to position [1330, 0]
type input "10"
click at [331, 232] on ul at bounding box center [323, 417] width 272 height 19
click at [533, 232] on ul at bounding box center [601, 413] width 272 height 19
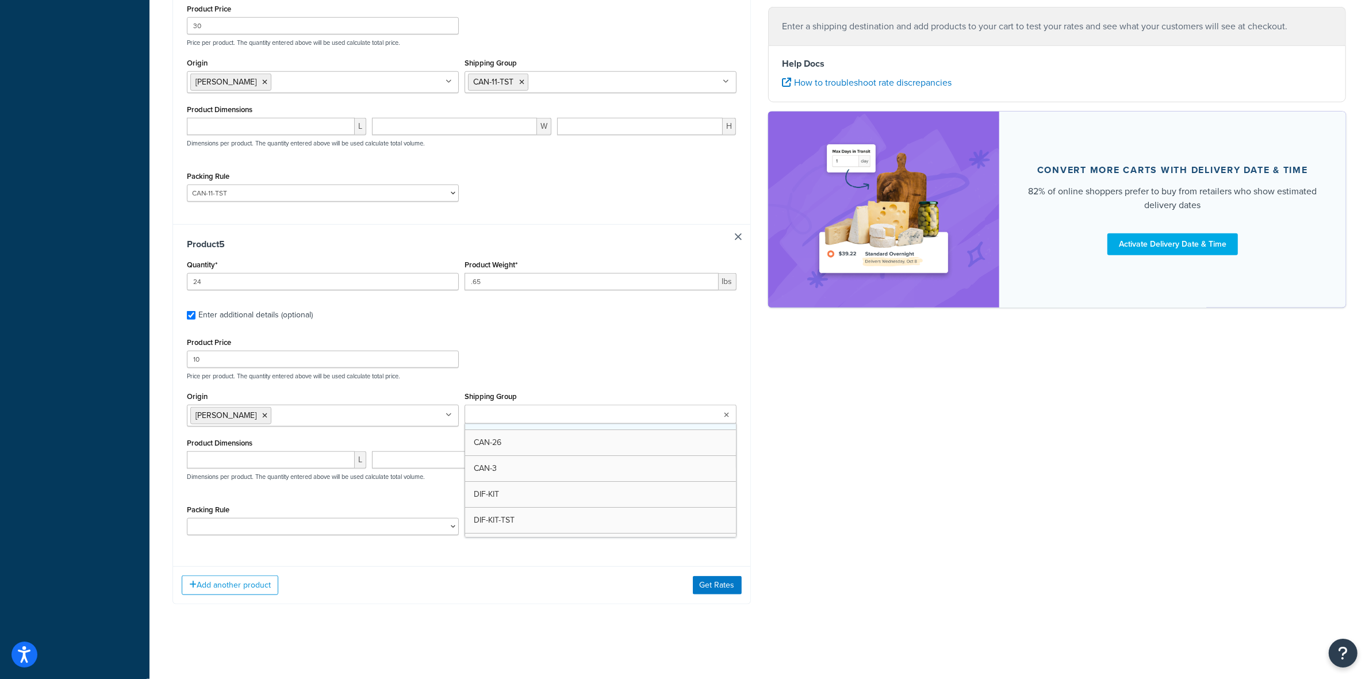
scroll to position [72, 0]
click at [308, 232] on select "ACC-CCK ACC-LIN-CER/HANG ACC-NAIL BRUSH CAN-11 CAN-11-TST CAN-26 CAN-3 DIF-KIT …" at bounding box center [323, 526] width 272 height 17
select select "77355"
click at [187, 232] on select "ACC-CCK ACC-LIN-CER/HANG ACC-NAIL BRUSH CAN-11 CAN-11-TST CAN-26 CAN-3 DIF-KIT …" at bounding box center [323, 526] width 272 height 17
click at [533, 232] on button "Get Rates" at bounding box center [717, 585] width 49 height 18
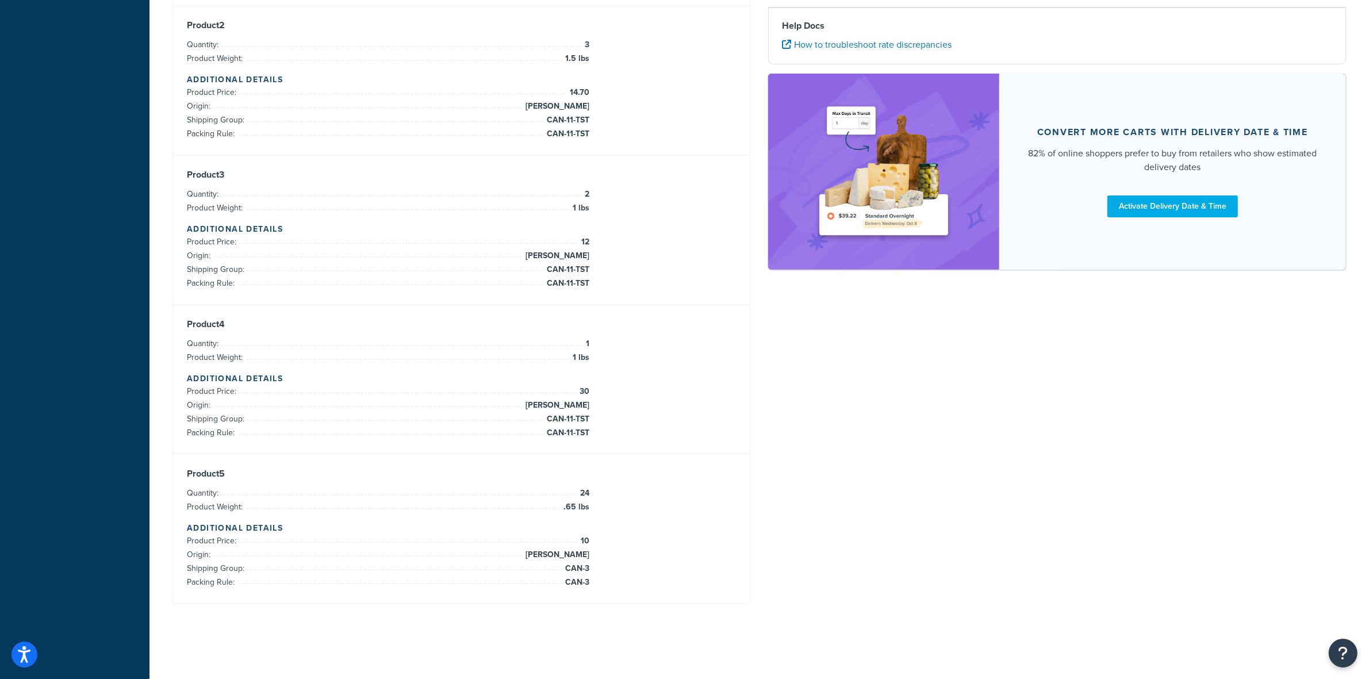
scroll to position [367, 0]
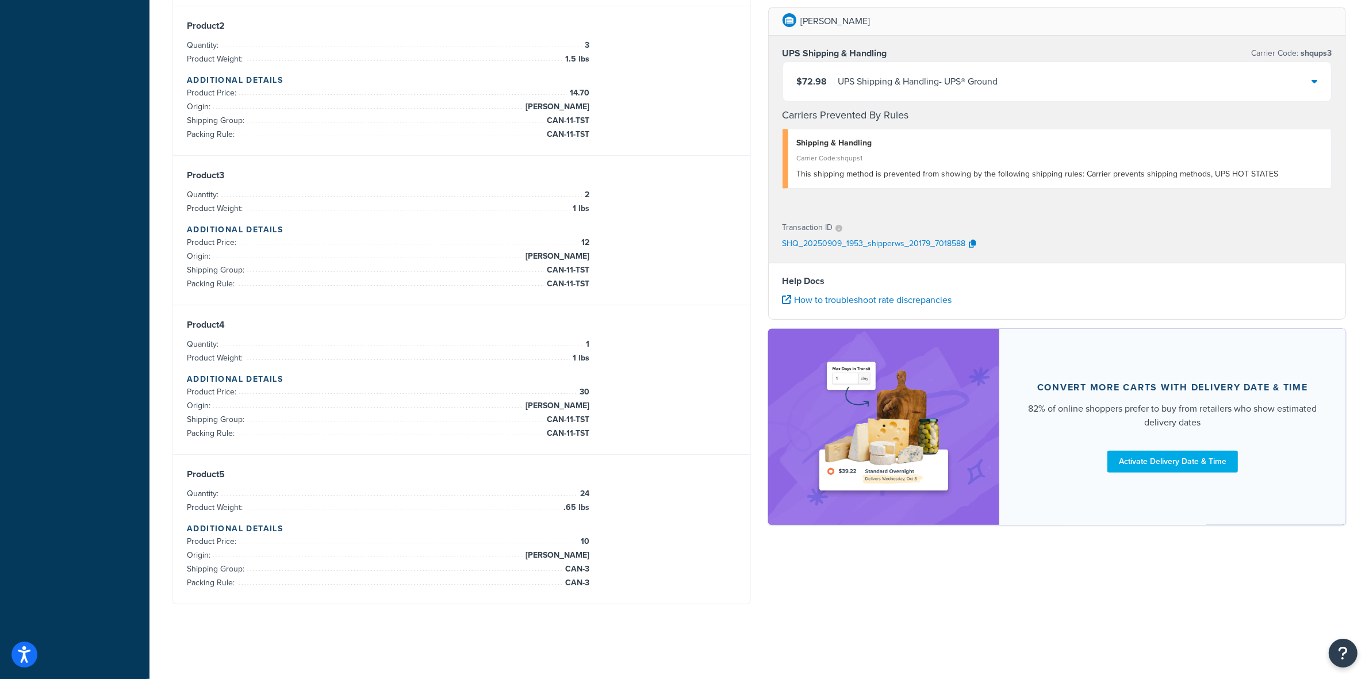
click at [533, 85] on div "UPS Shipping & Handling - UPS® Ground" at bounding box center [918, 82] width 160 height 16
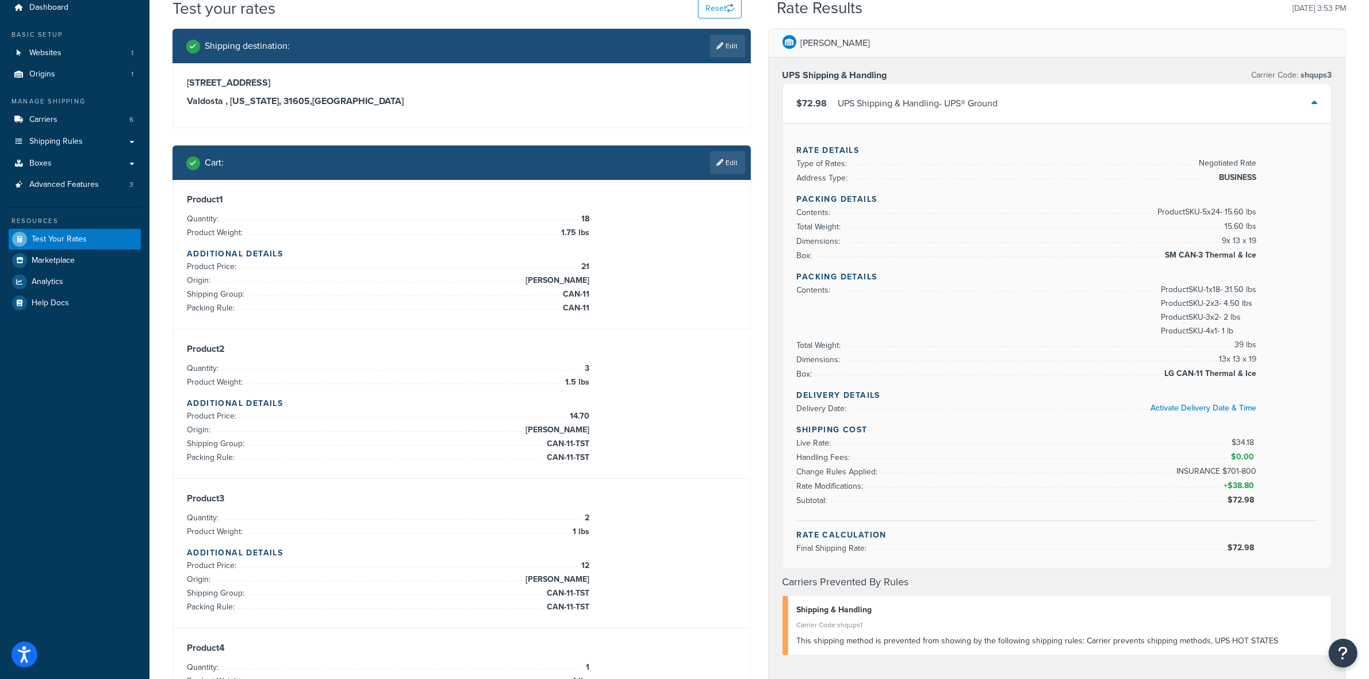
scroll to position [0, 0]
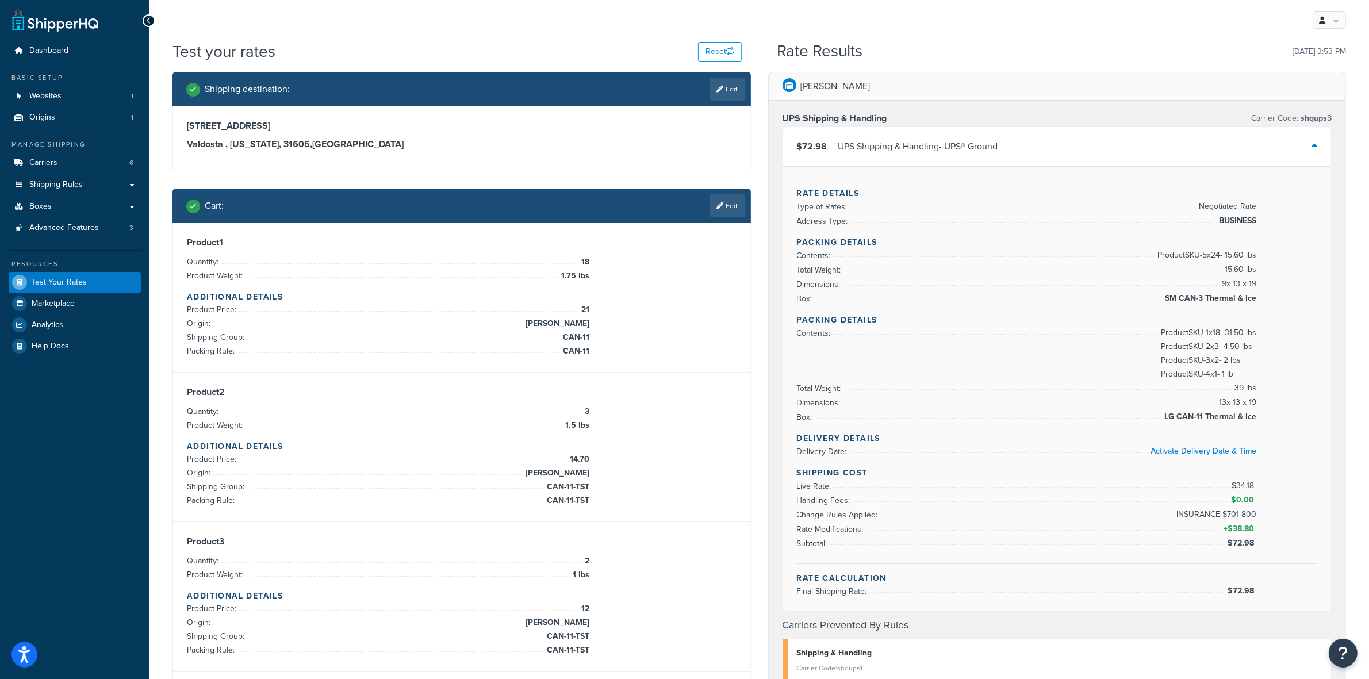
click at [533, 232] on span "$72.98" at bounding box center [1242, 543] width 29 height 12
copy span "$72.98"
click at [7, 232] on div "Dashboard Basic Setup Websites 1 Origins 1 Manage Shipping Carriers 6 Shipping …" at bounding box center [75, 552] width 150 height 1104
